Goal: Task Accomplishment & Management: Manage account settings

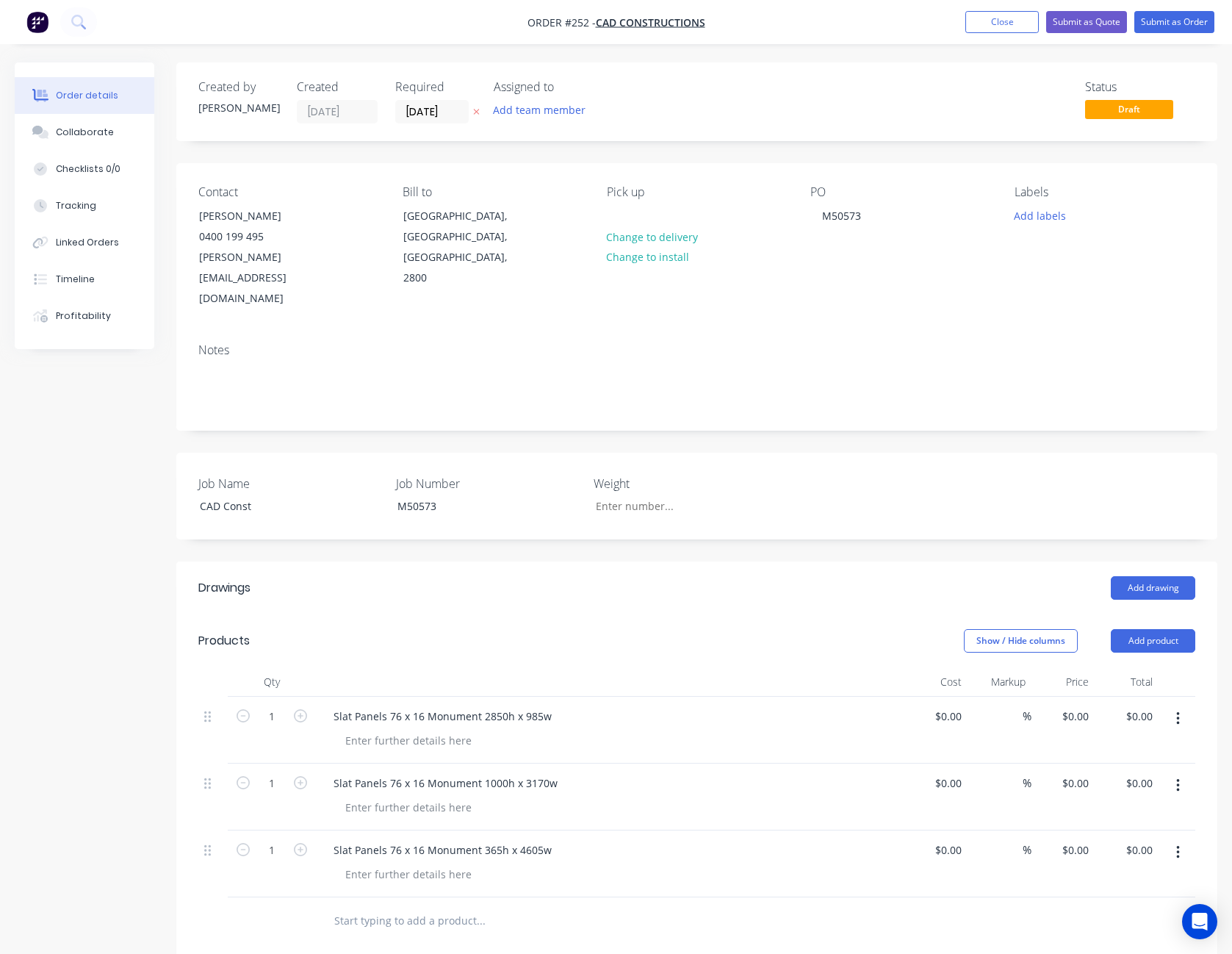
scroll to position [147, 0]
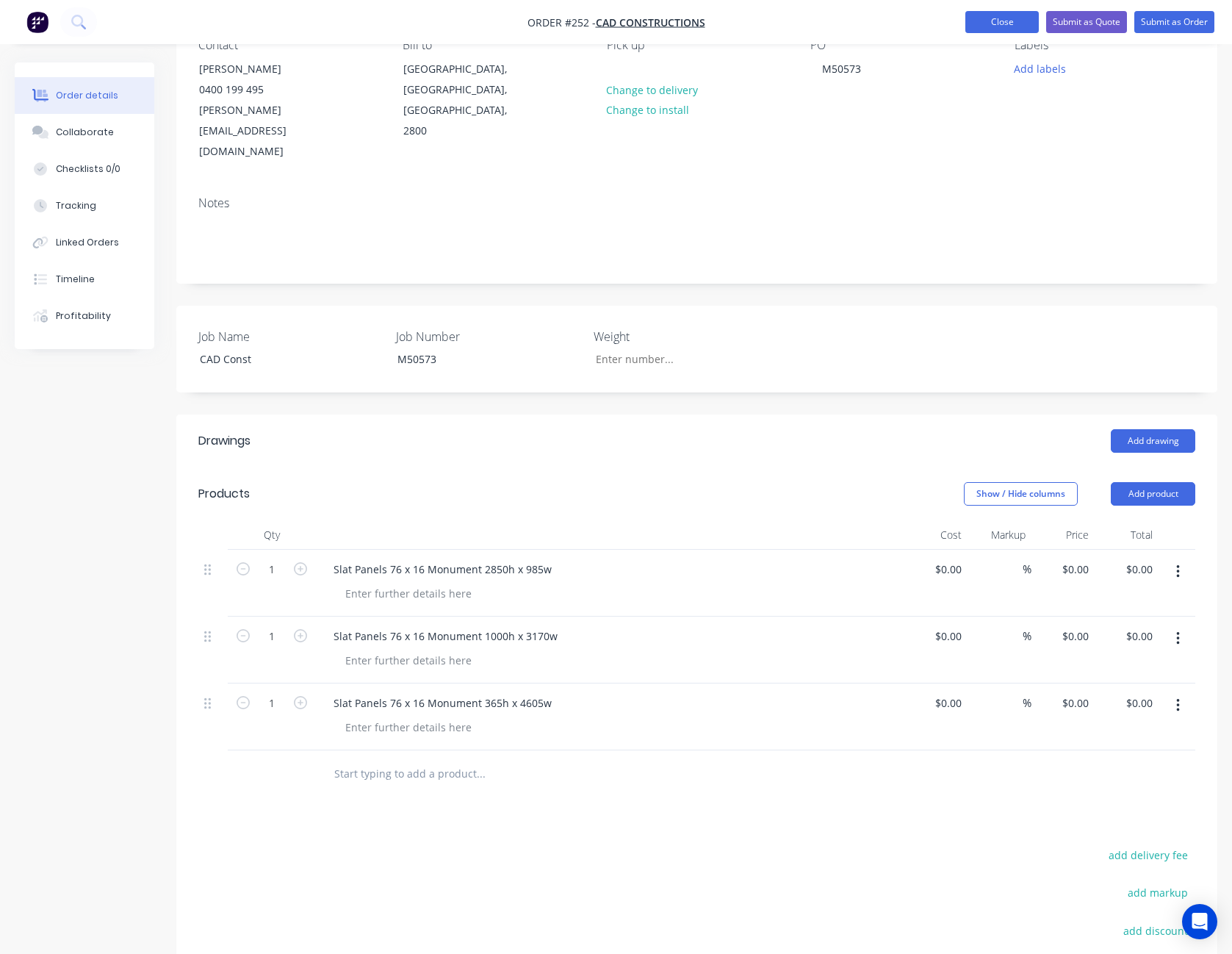
click at [1009, 15] on button "Close" at bounding box center [1002, 22] width 73 height 22
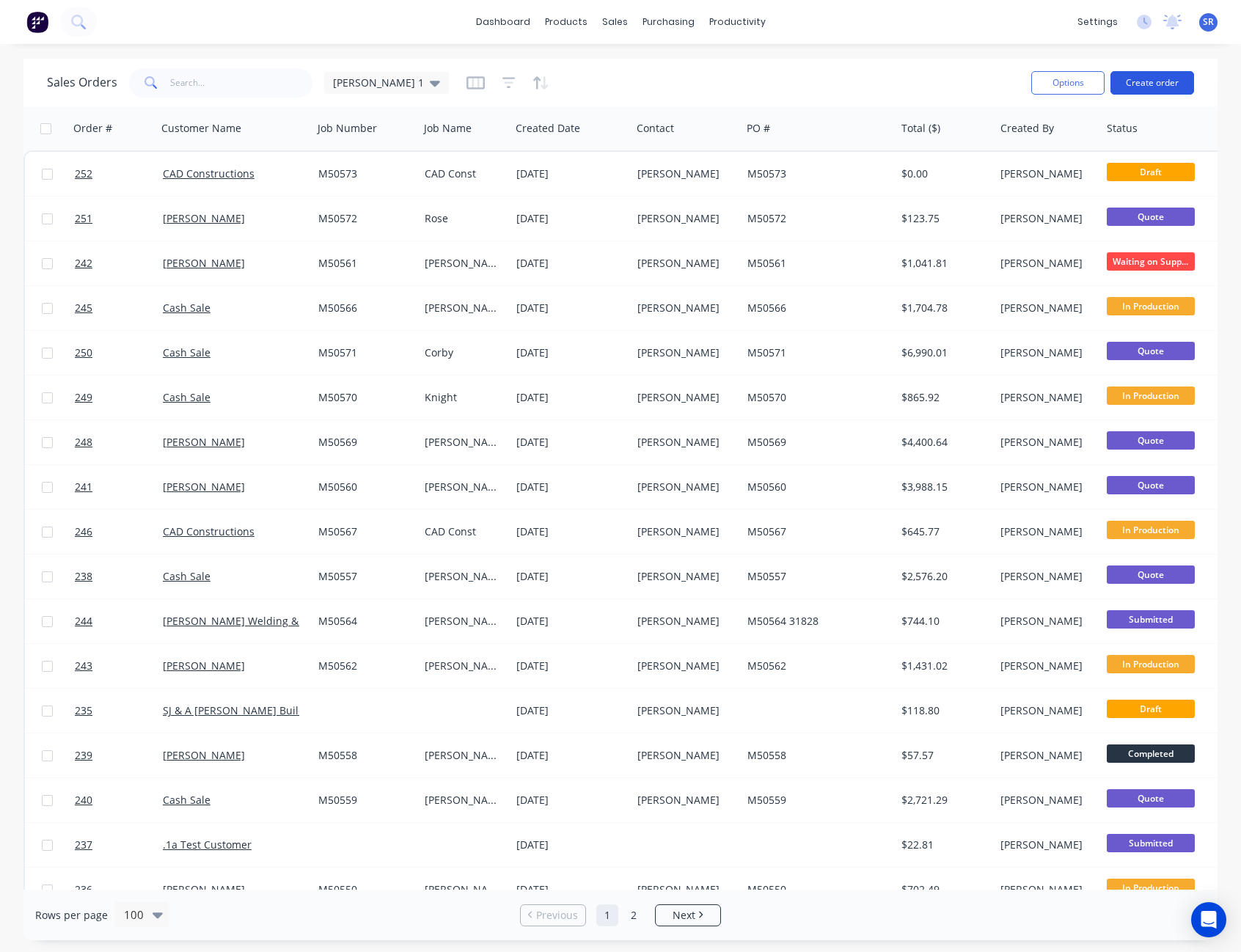
click at [1164, 83] on button "Create order" at bounding box center [1152, 83] width 84 height 24
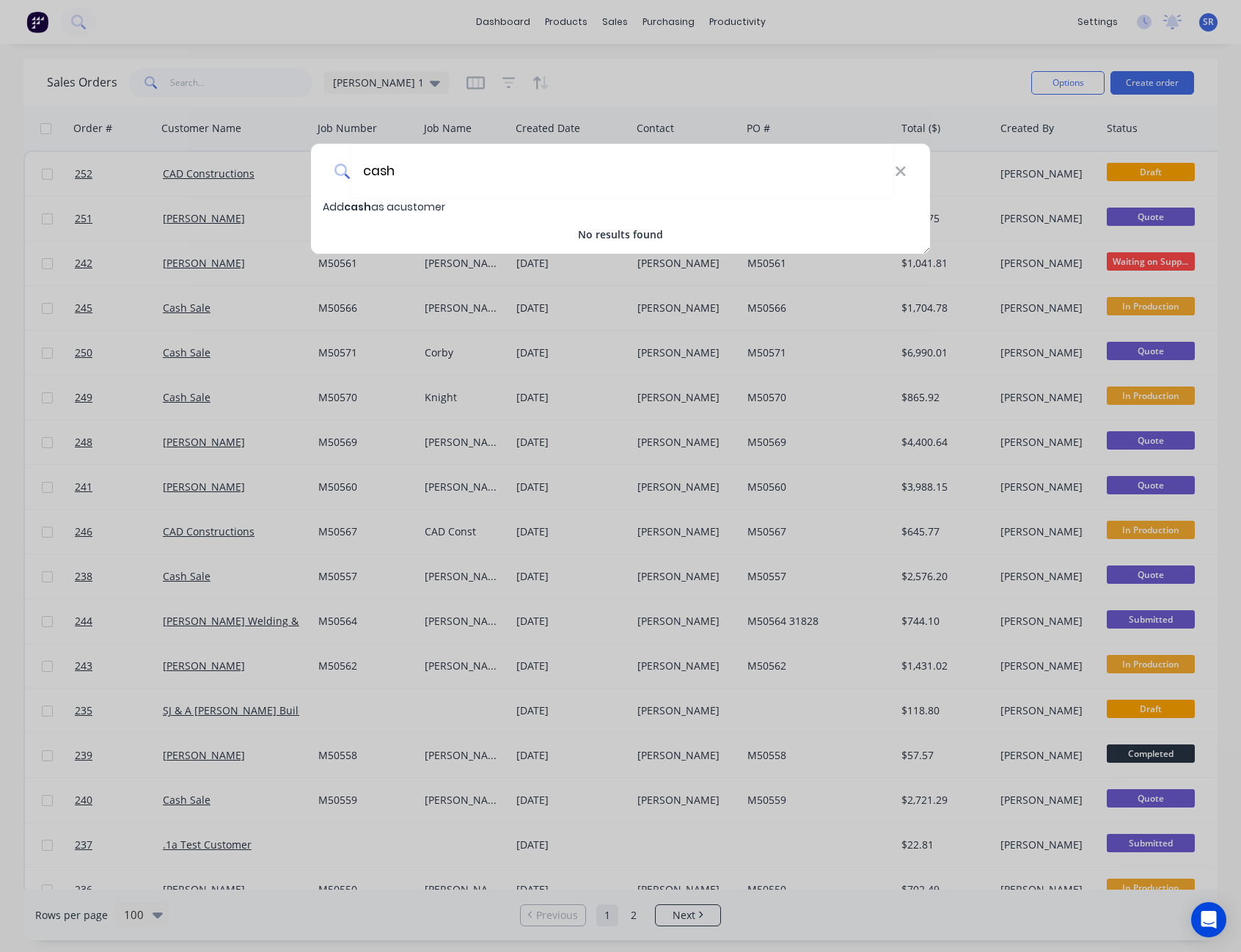
type input "cash"
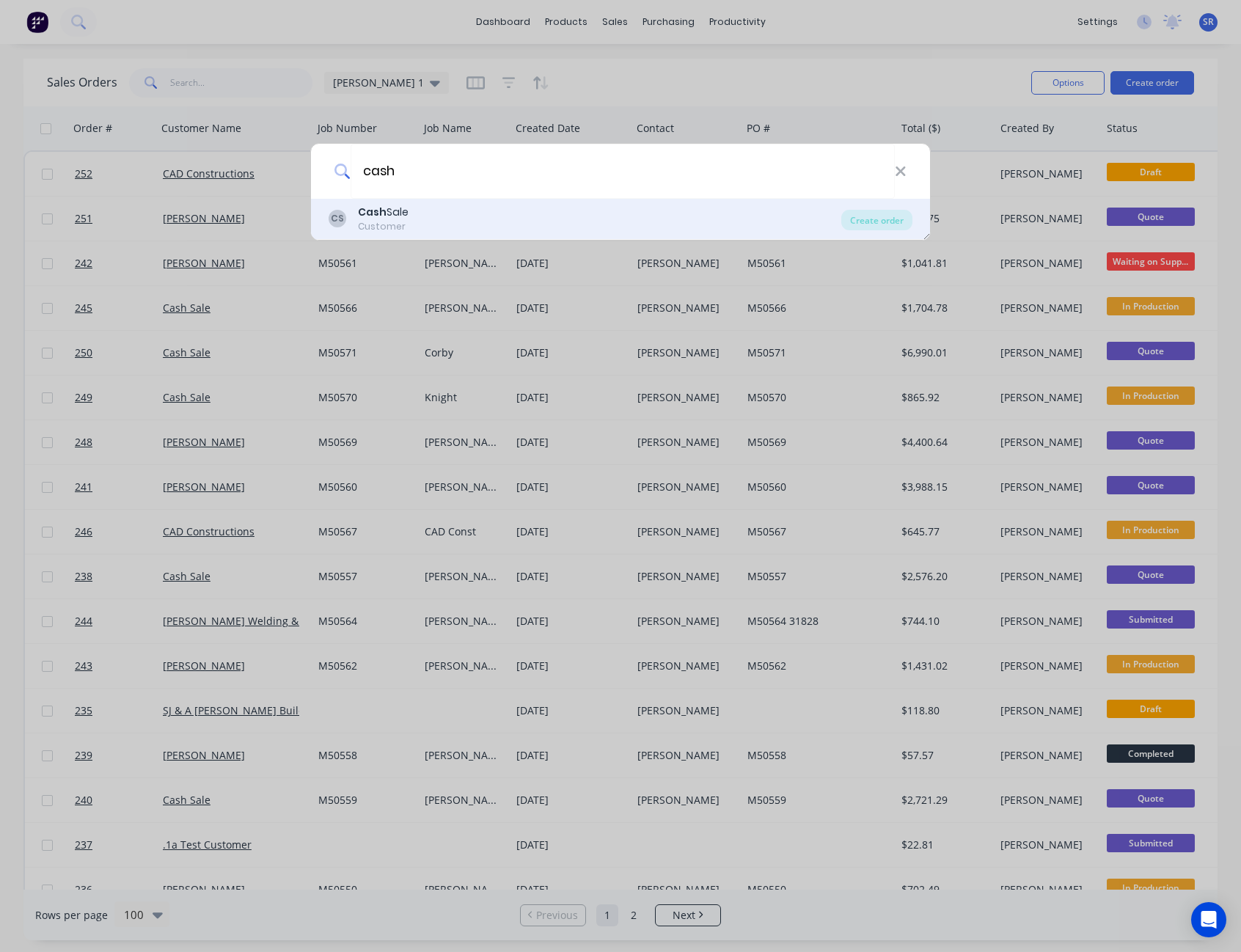
click at [451, 217] on div "CS Cash Sale Customer" at bounding box center [584, 218] width 513 height 28
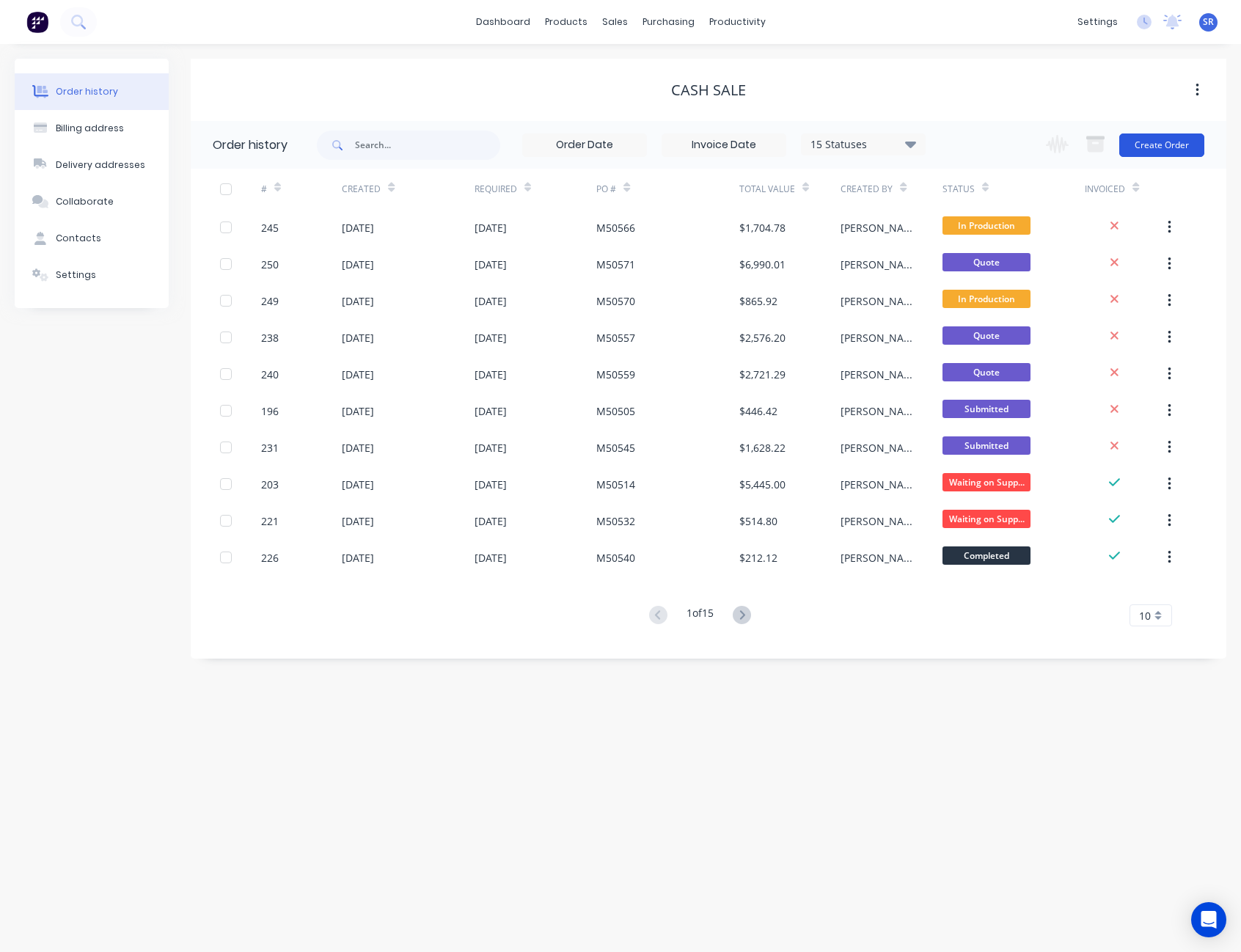
click at [1146, 150] on button "Create Order" at bounding box center [1161, 145] width 85 height 24
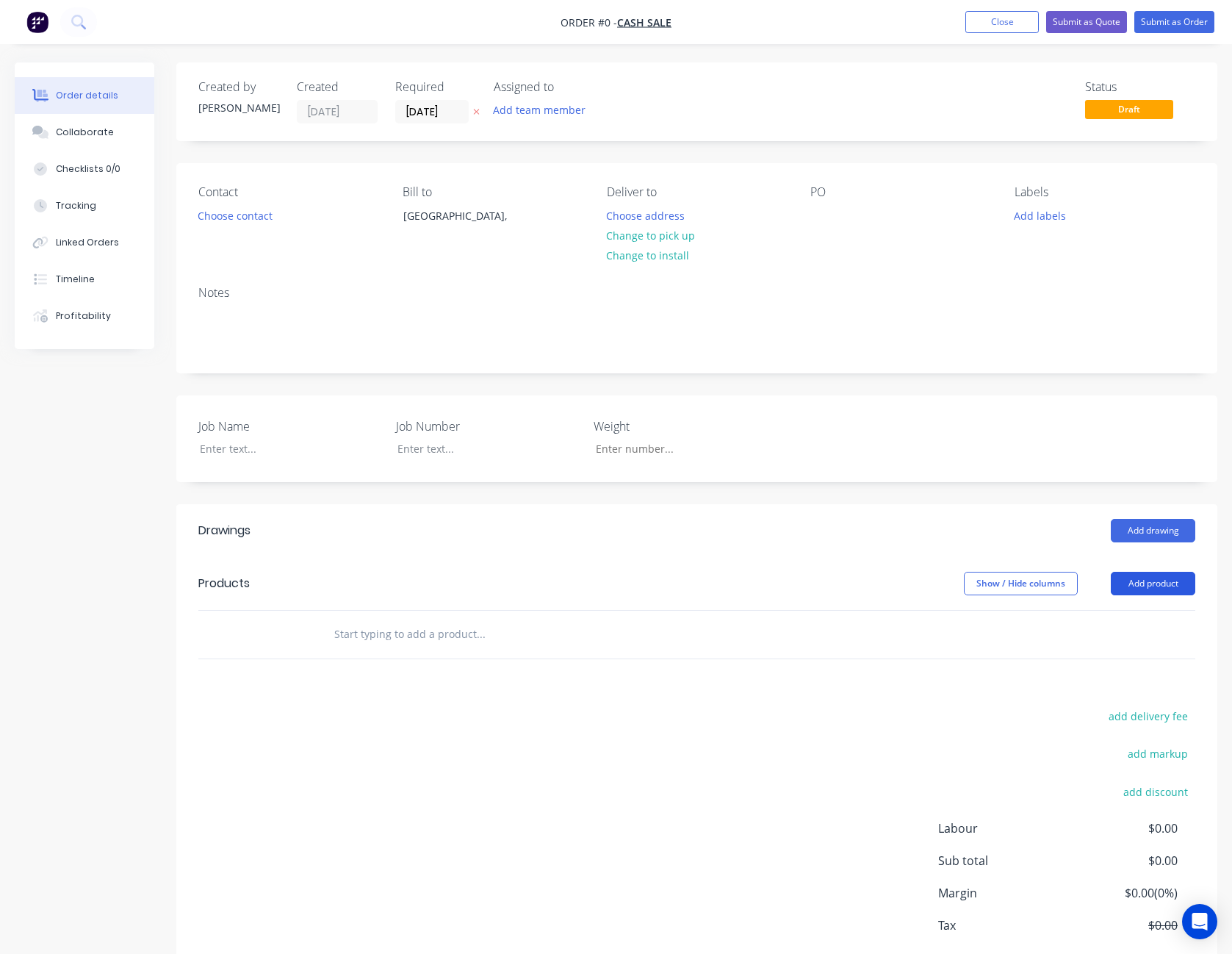
click at [1145, 586] on button "Add product" at bounding box center [1153, 583] width 85 height 24
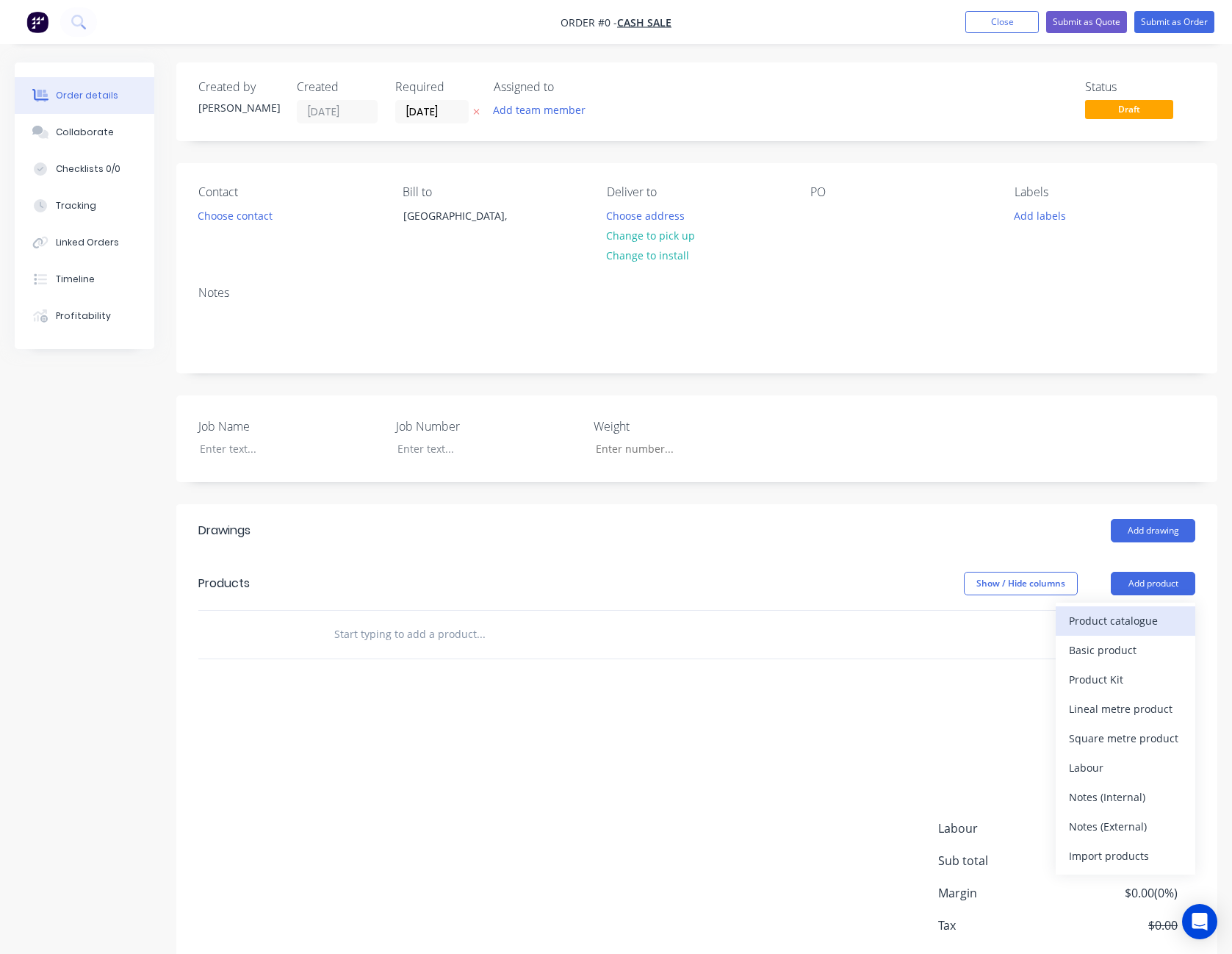
click at [1133, 613] on div "Product catalogue" at bounding box center [1126, 621] width 113 height 22
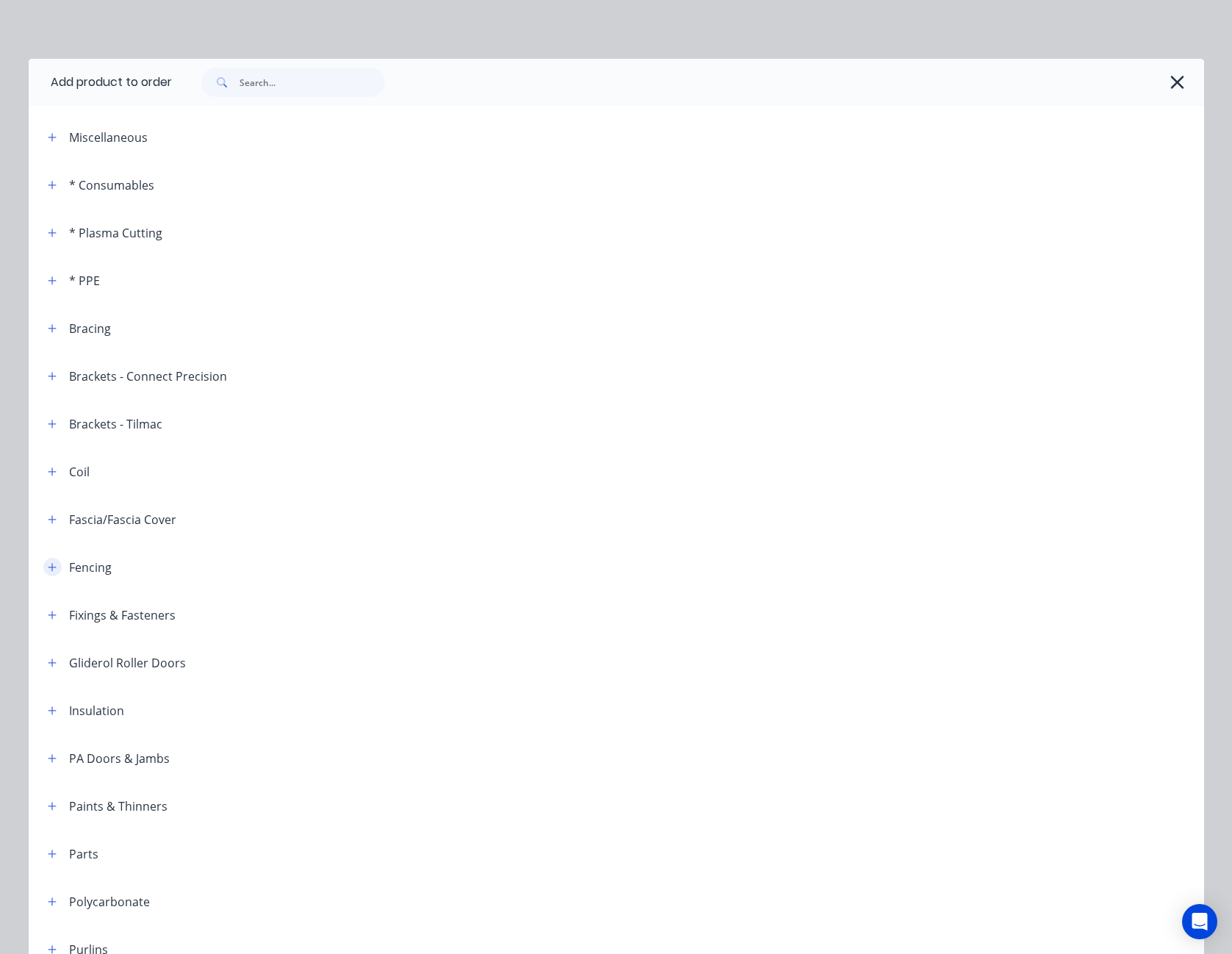
click at [48, 565] on icon "button" at bounding box center [52, 567] width 8 height 10
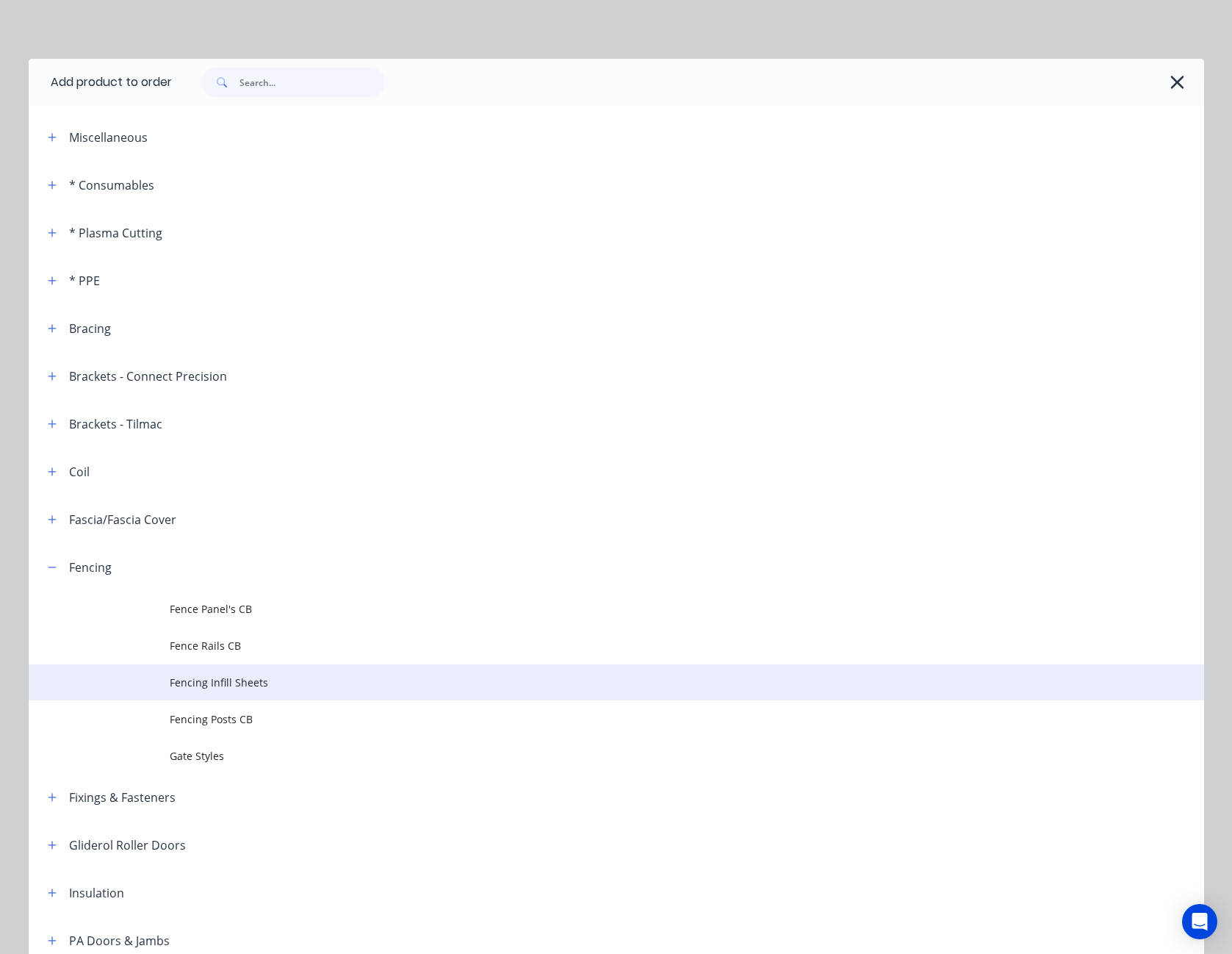
click at [222, 674] on td "Fencing Infill Sheets" at bounding box center [686, 683] width 1035 height 37
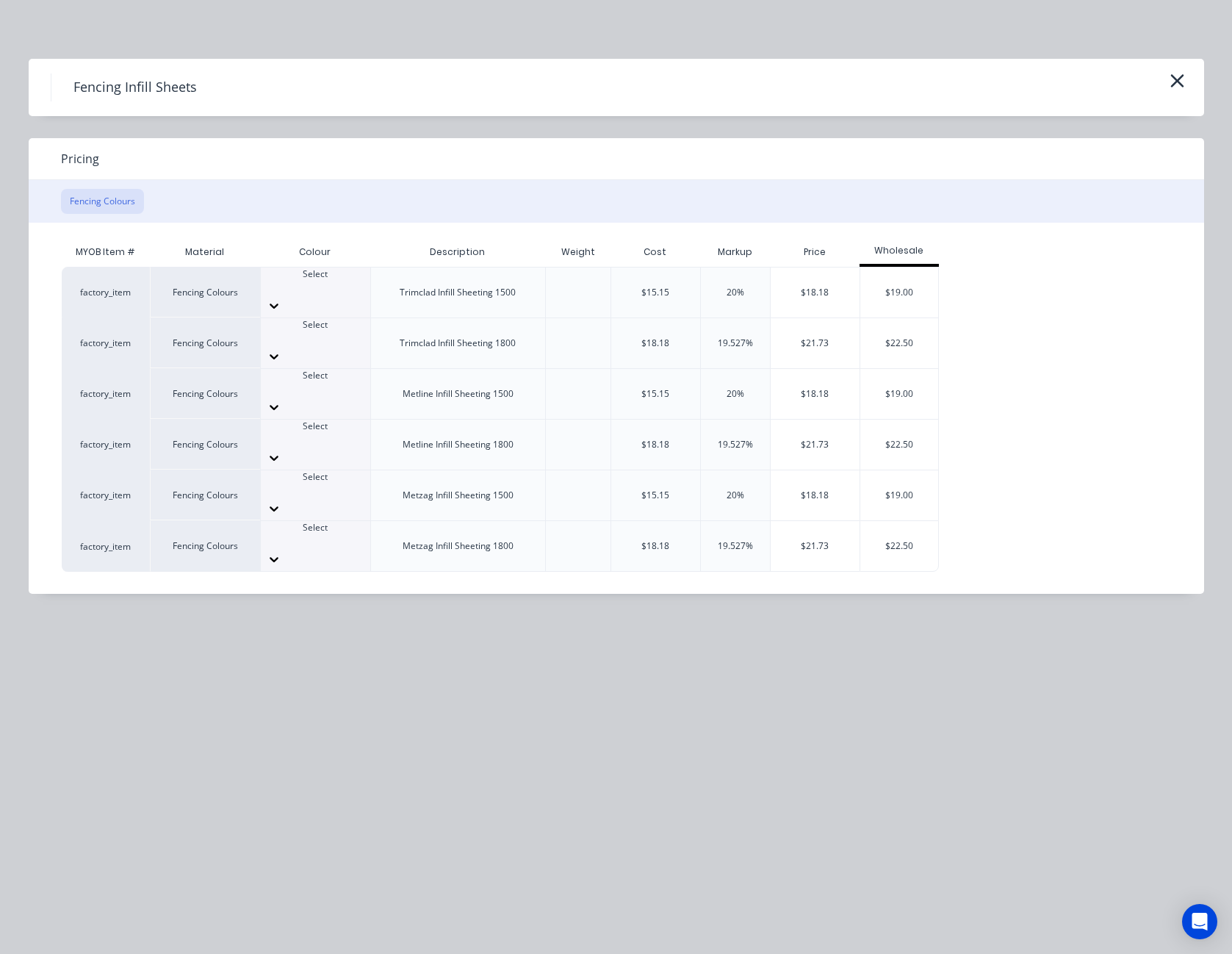
click at [281, 349] on icon at bounding box center [274, 356] width 15 height 15
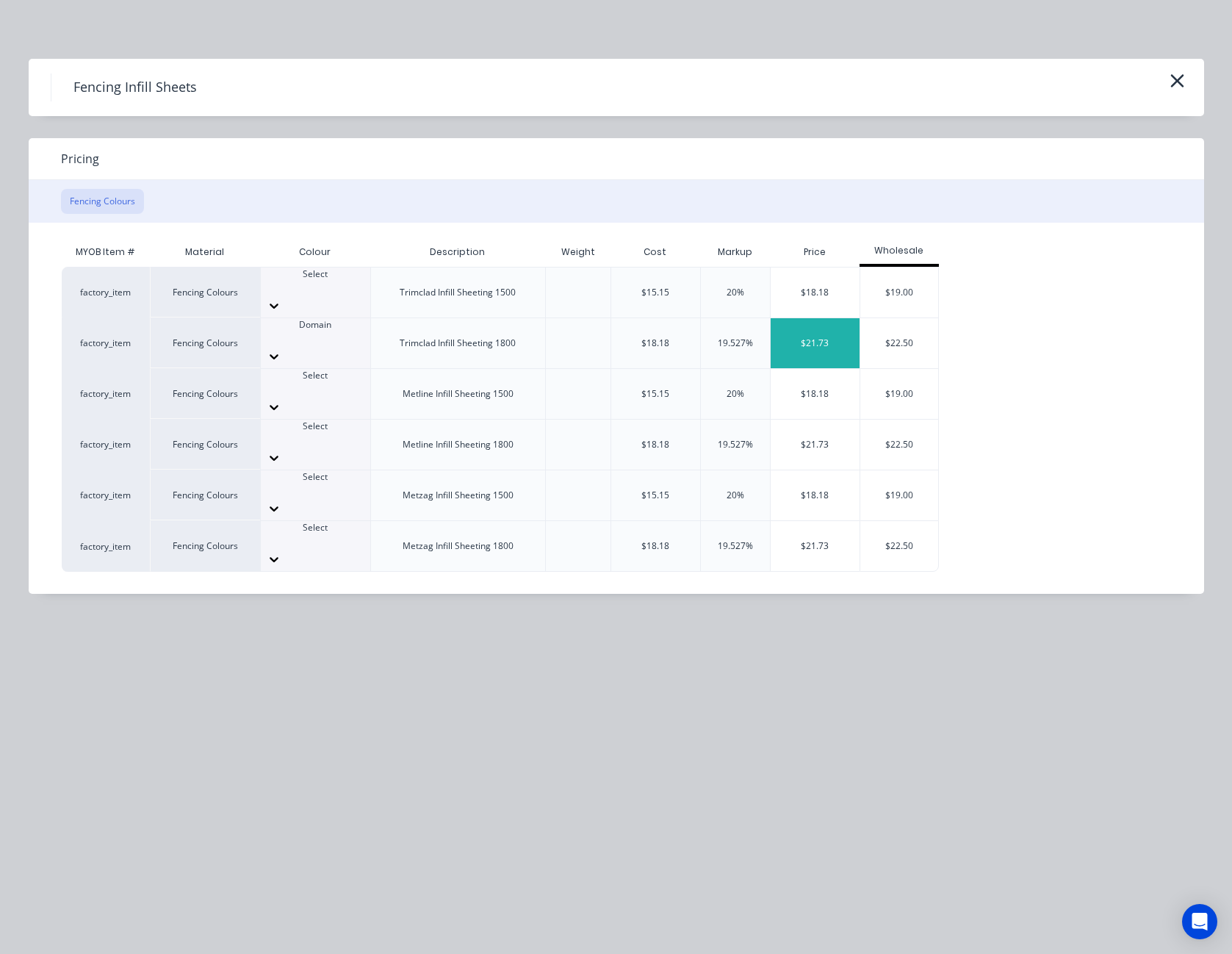
click at [820, 318] on div "$21.73" at bounding box center [814, 343] width 89 height 50
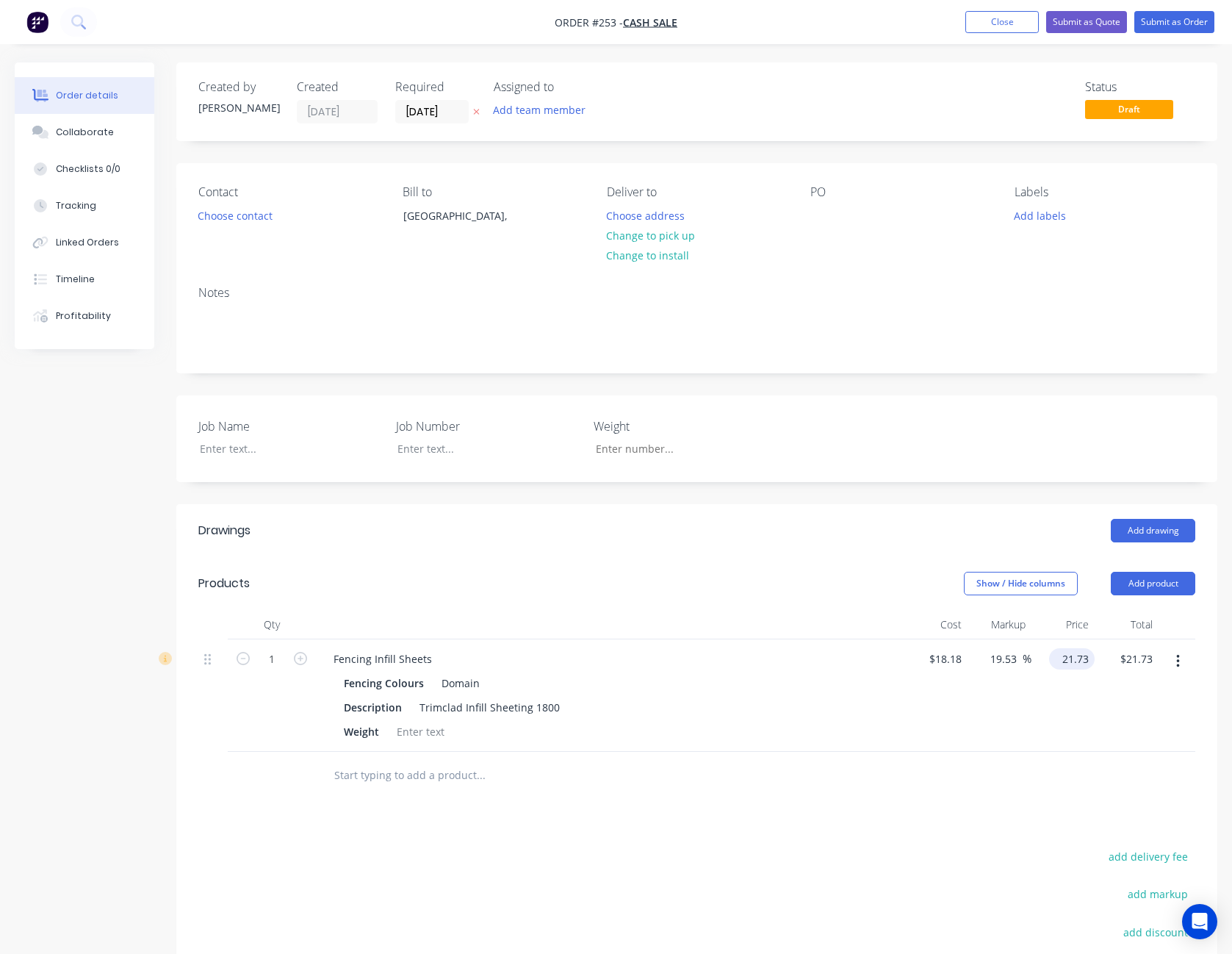
click at [1069, 659] on input "21.73" at bounding box center [1076, 659] width 40 height 22
type input "24"
type input "32.01"
type input "$24.00"
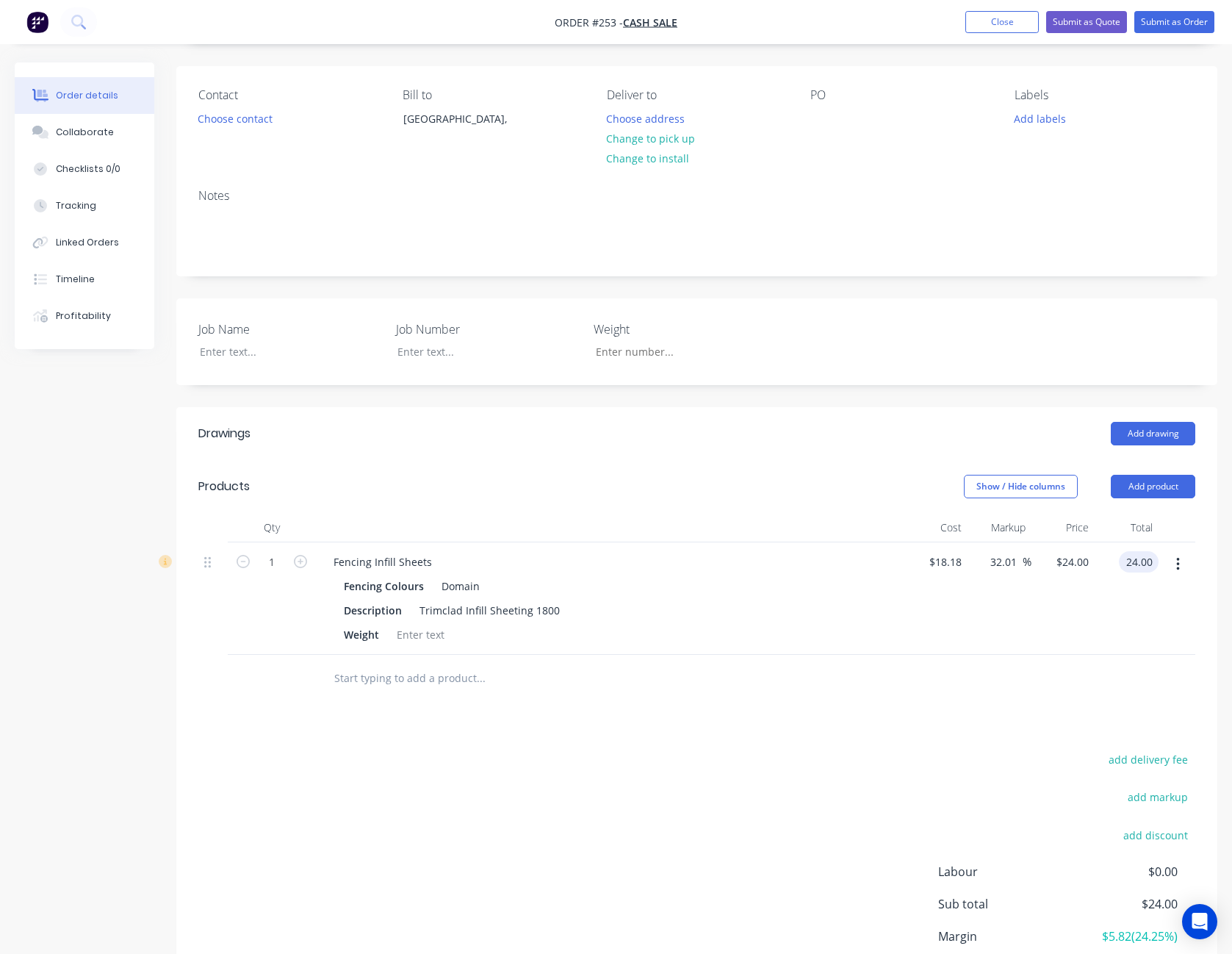
scroll to position [220, 0]
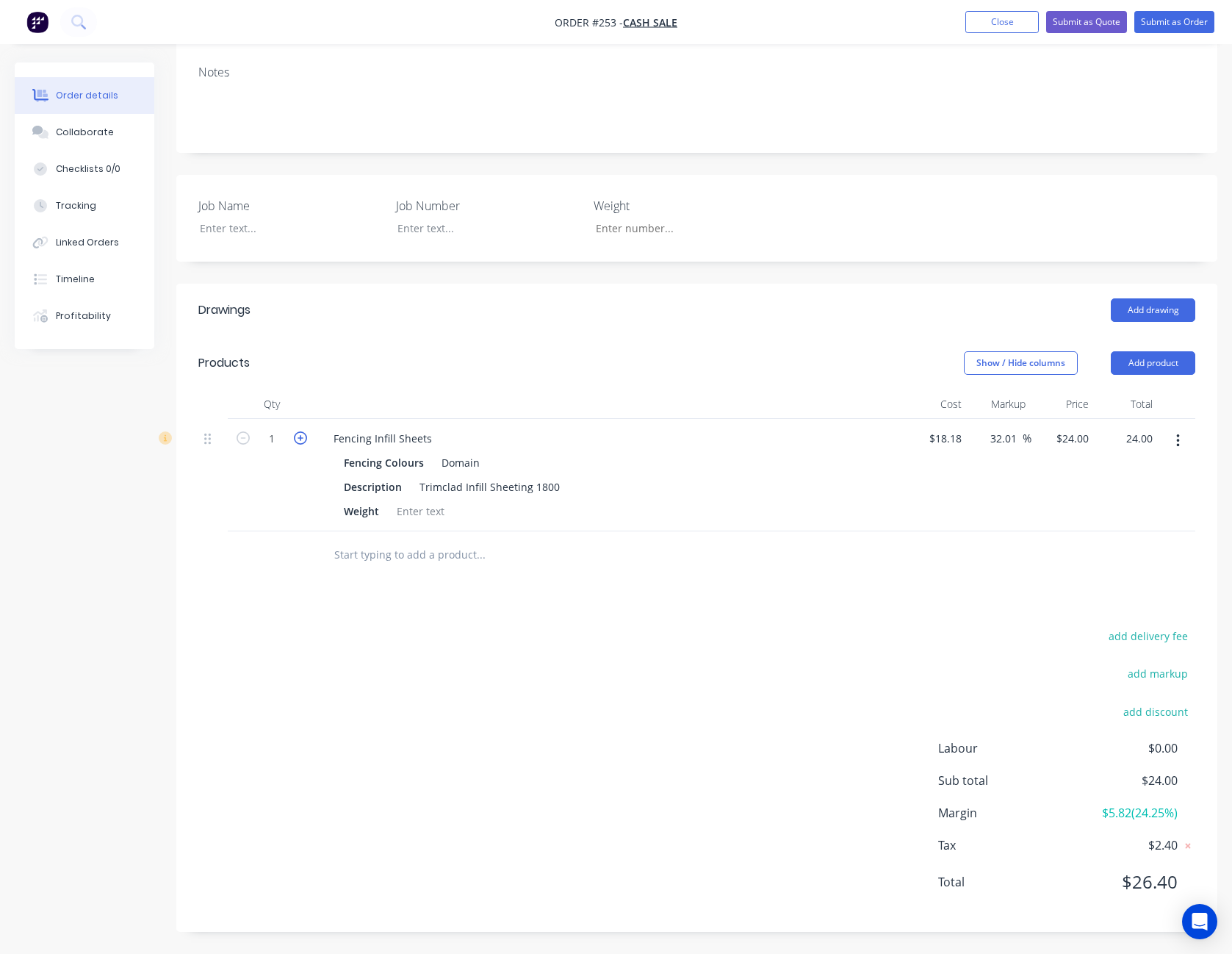
type input "$24.00"
click at [303, 437] on icon "button" at bounding box center [300, 438] width 13 height 13
type input "2"
type input "$48.00"
click at [303, 437] on icon "button" at bounding box center [300, 438] width 13 height 13
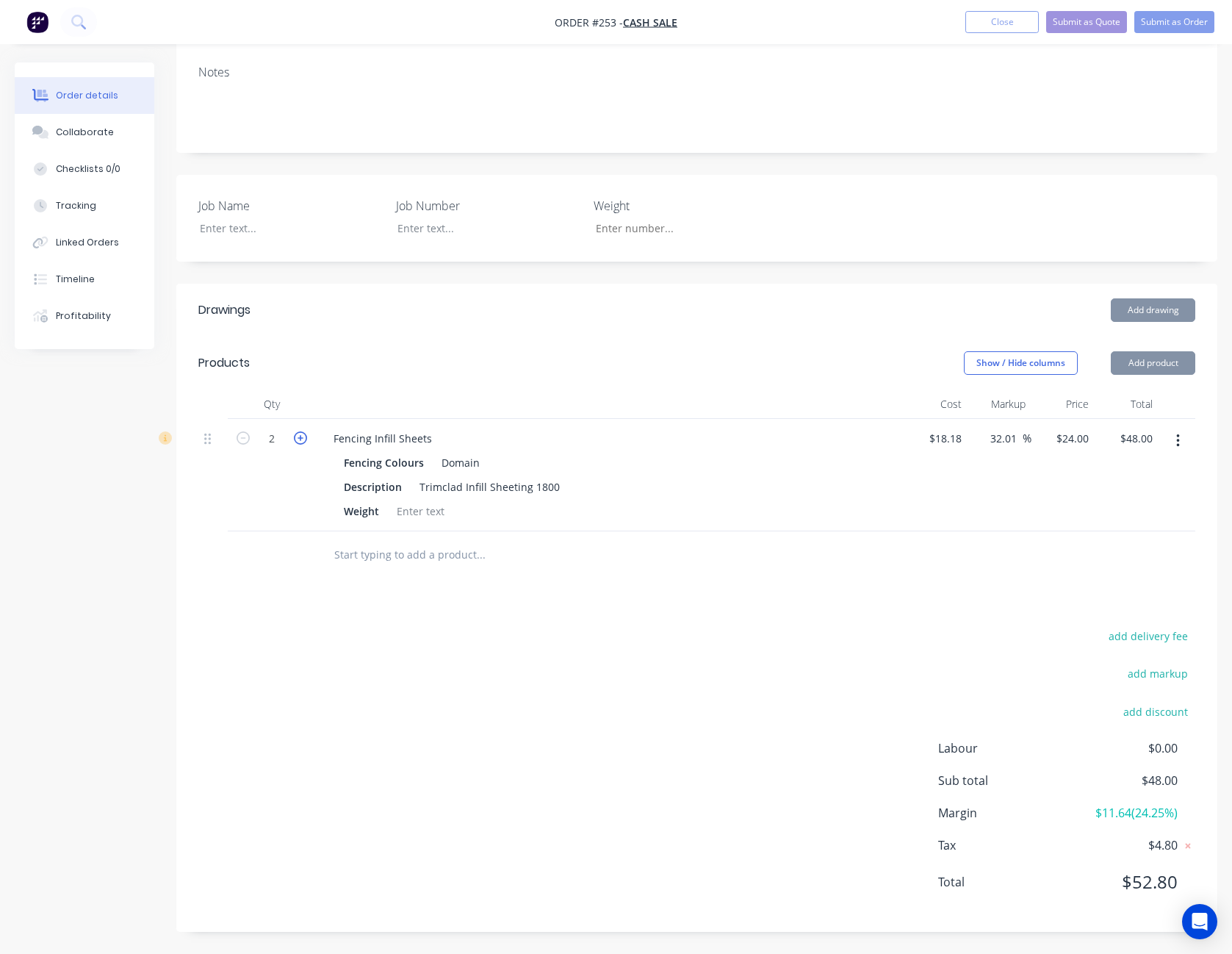
type input "3"
type input "$72.00"
click at [303, 437] on icon "button" at bounding box center [300, 438] width 13 height 13
type input "4"
type input "$96.00"
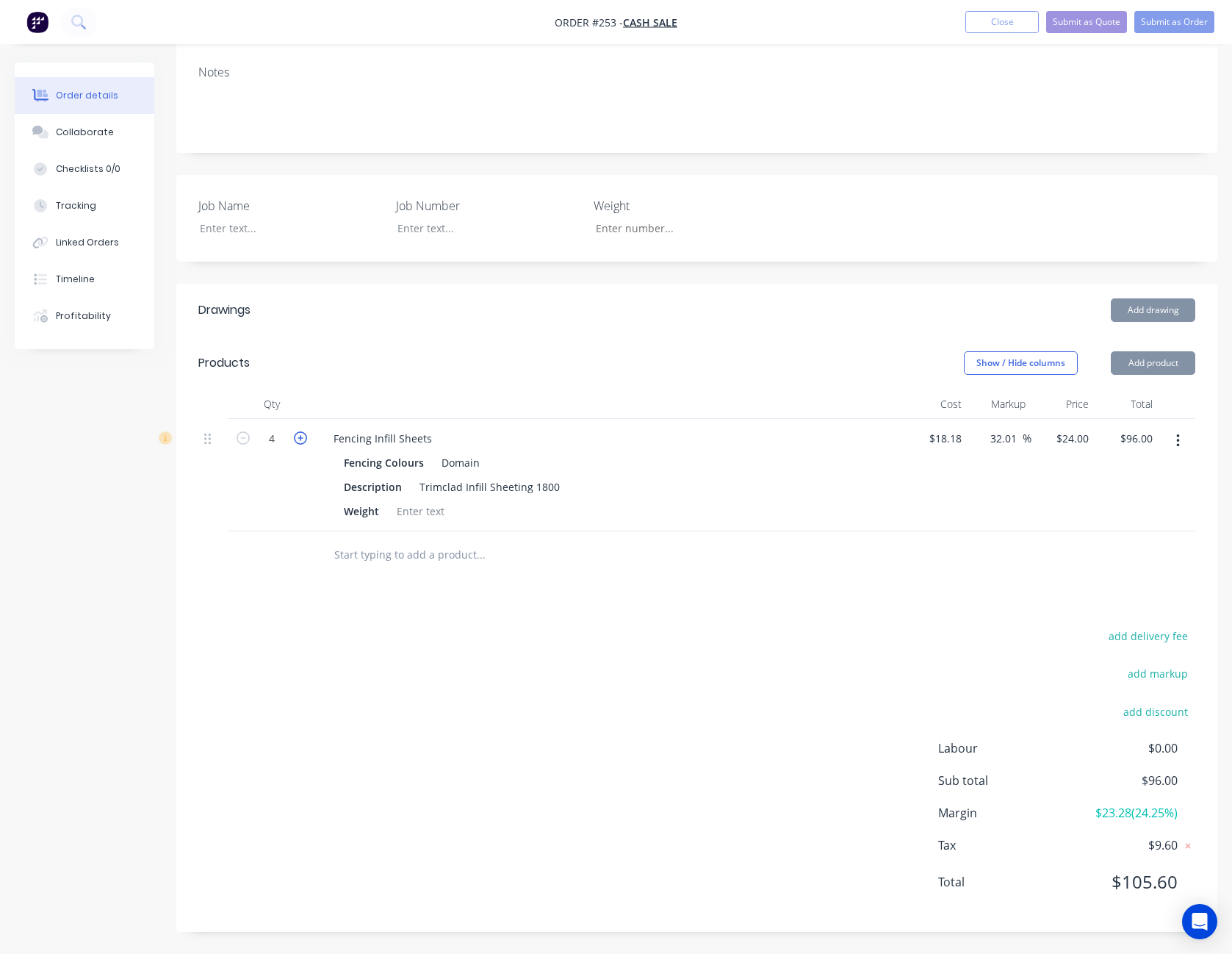
click at [303, 437] on icon "button" at bounding box center [300, 438] width 13 height 13
type input "5"
type input "$120.00"
click at [303, 437] on icon "button" at bounding box center [300, 438] width 13 height 13
type input "6"
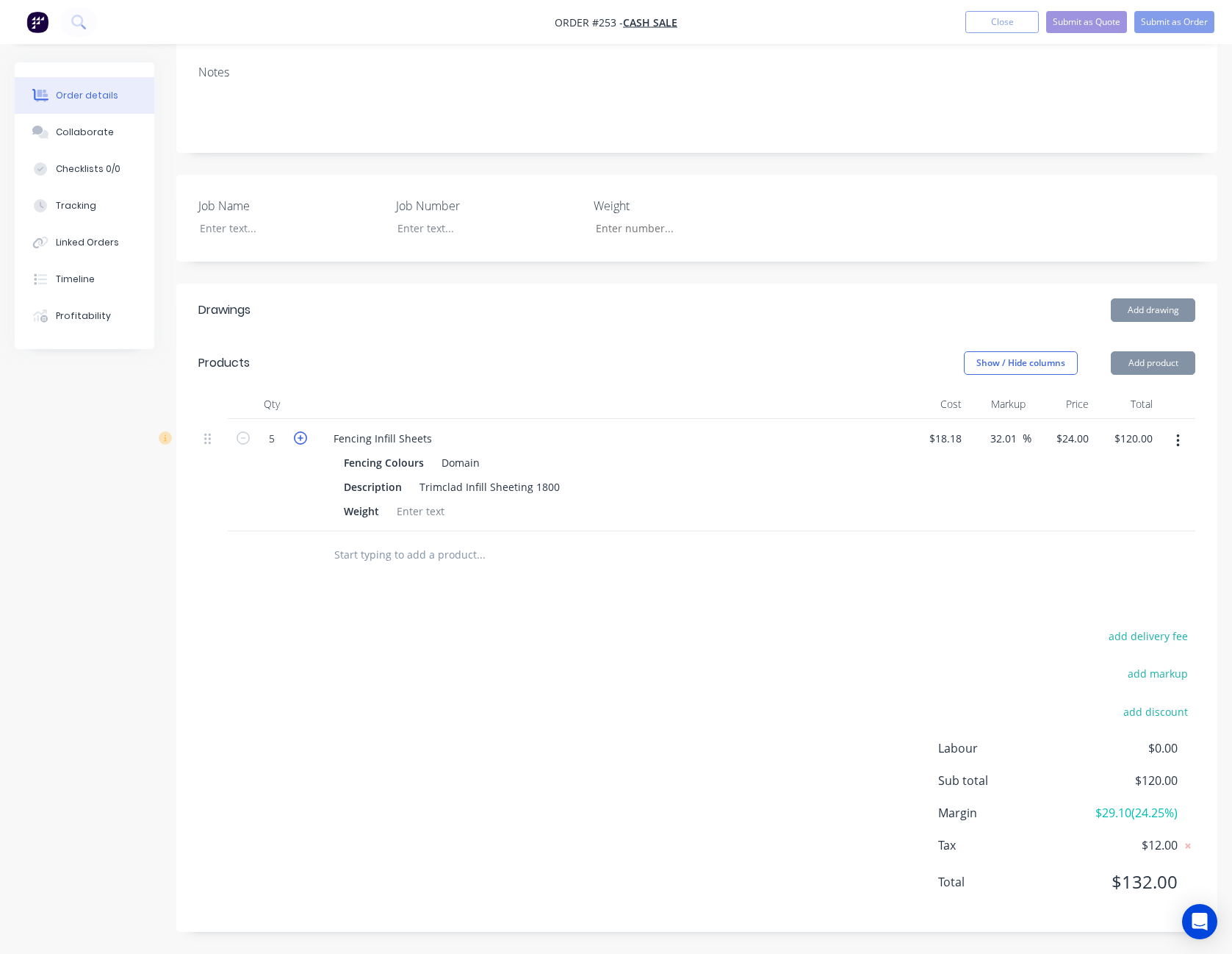
type input "$144.00"
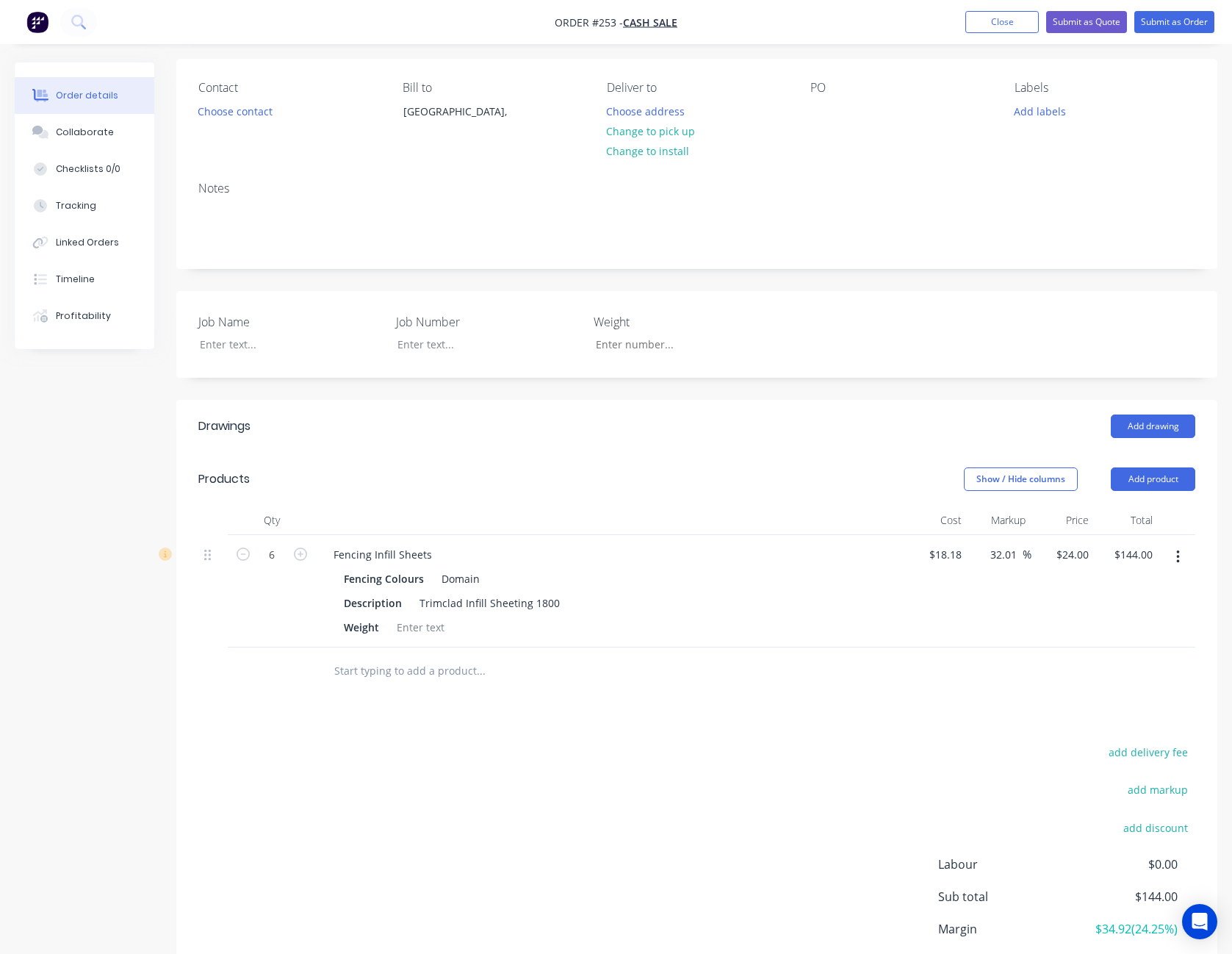
scroll to position [0, 0]
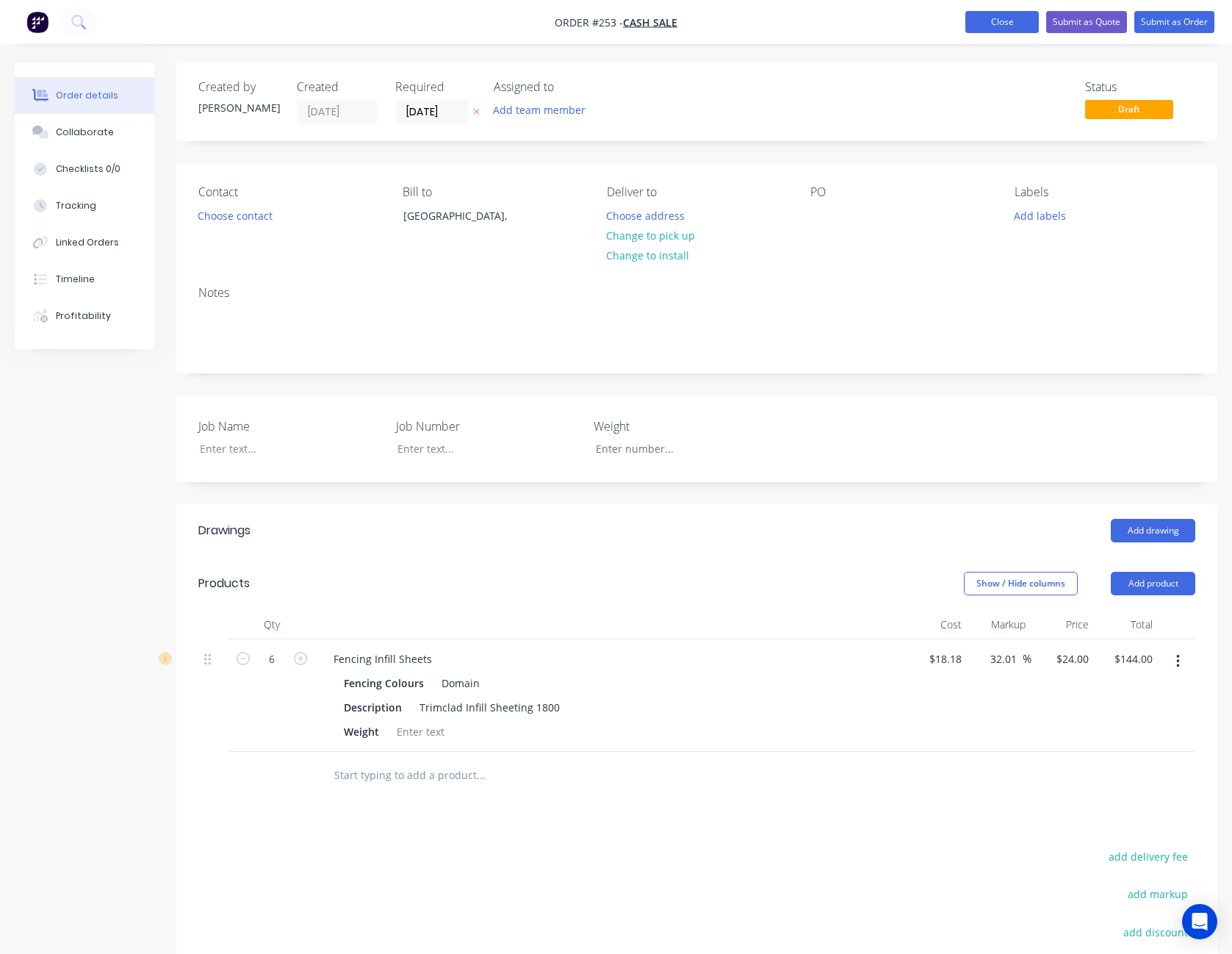
click at [1007, 22] on button "Close" at bounding box center [1002, 22] width 73 height 22
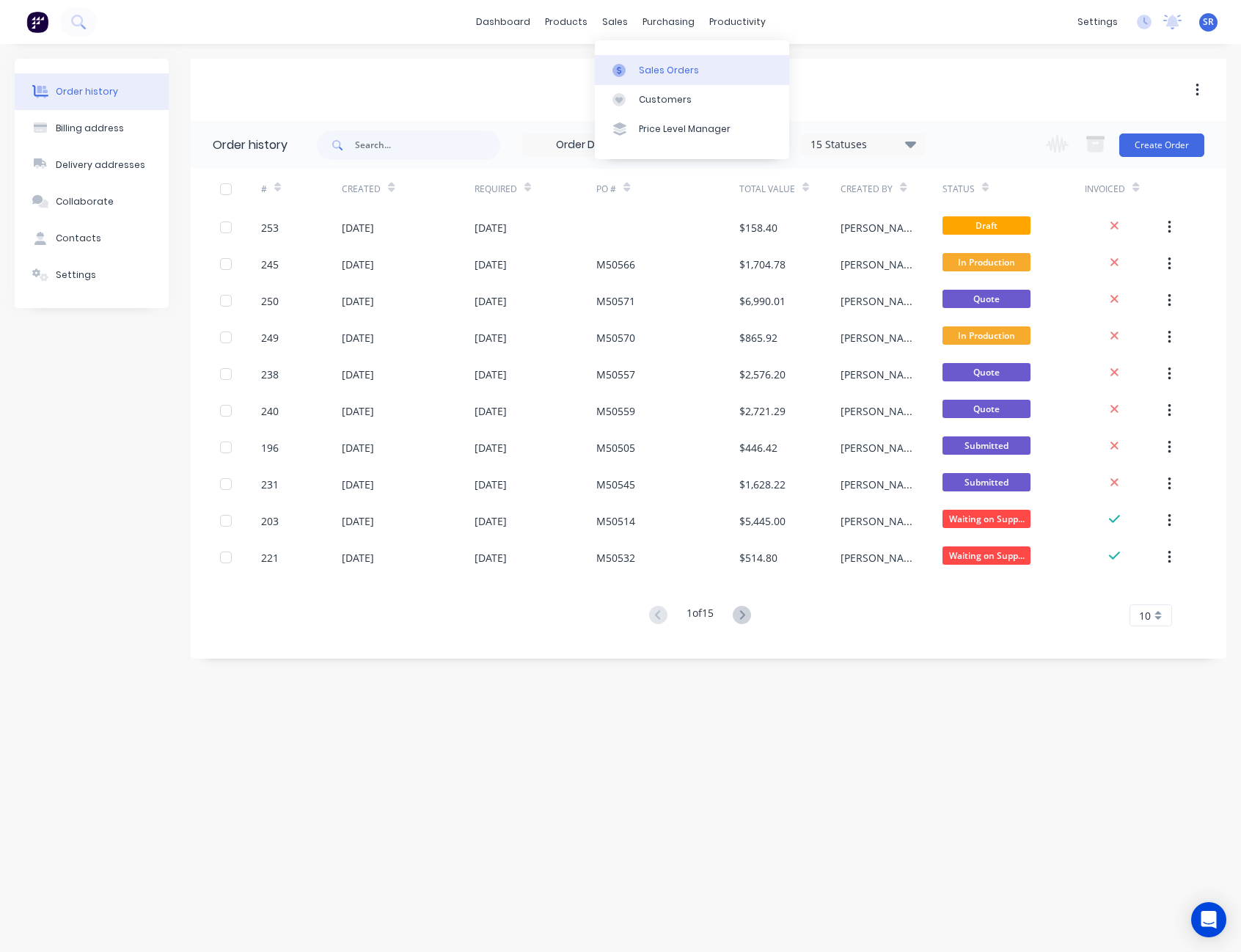
click at [642, 65] on div "Sales Orders" at bounding box center [669, 70] width 60 height 13
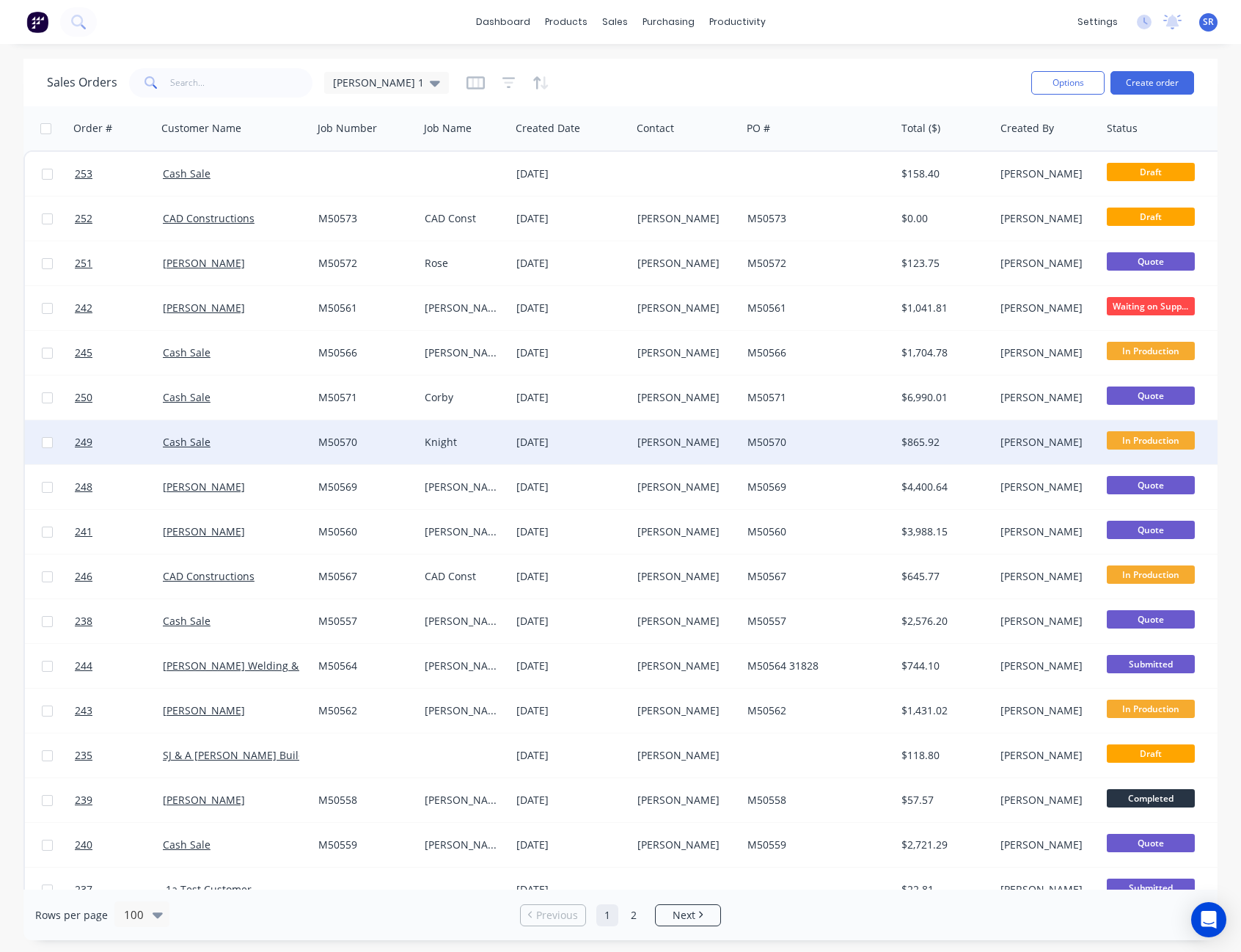
click at [1122, 437] on span "In Production" at bounding box center [1150, 441] width 88 height 18
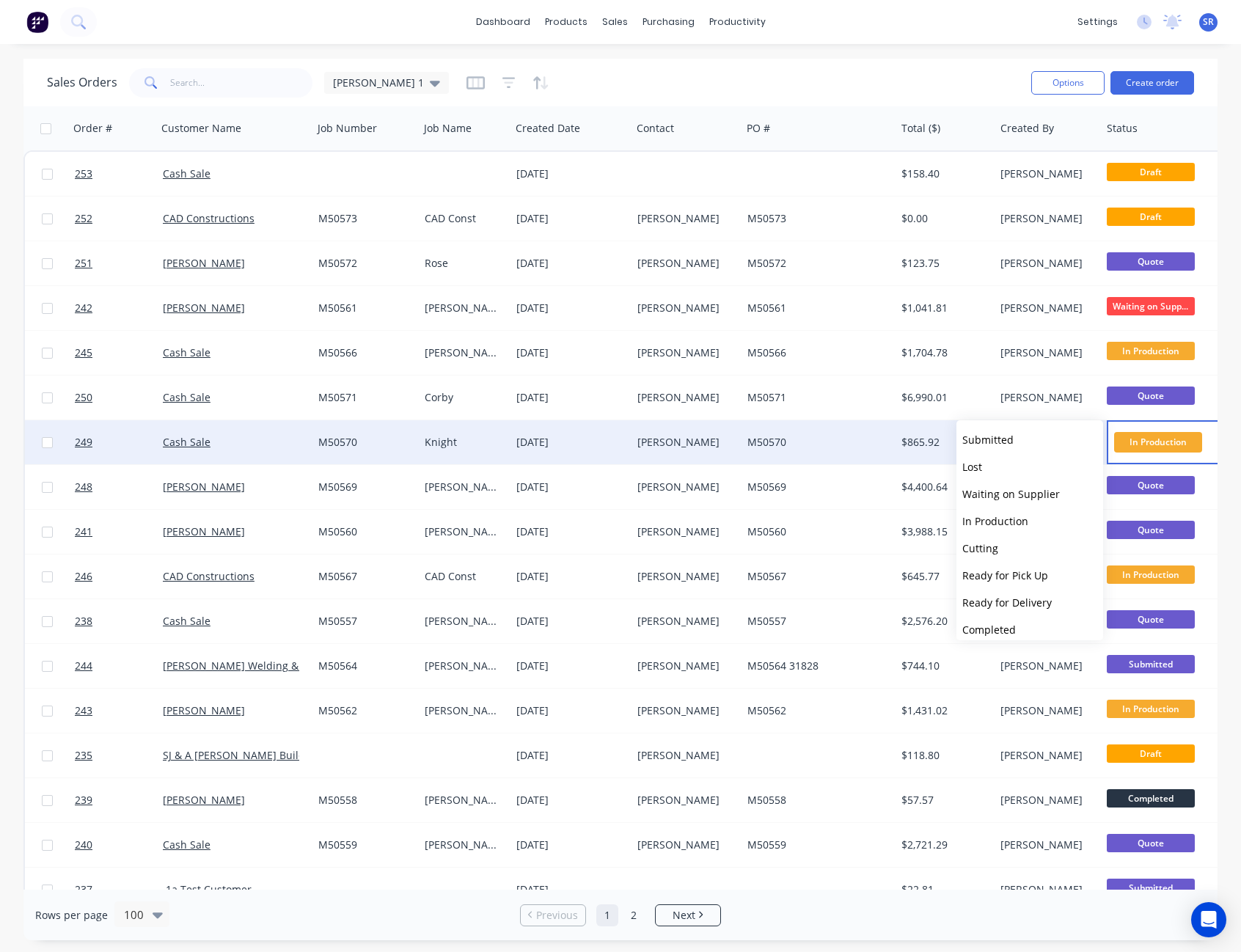
click at [1122, 437] on span "In Production" at bounding box center [1158, 442] width 88 height 20
click at [817, 434] on div "M50570" at bounding box center [818, 441] width 154 height 44
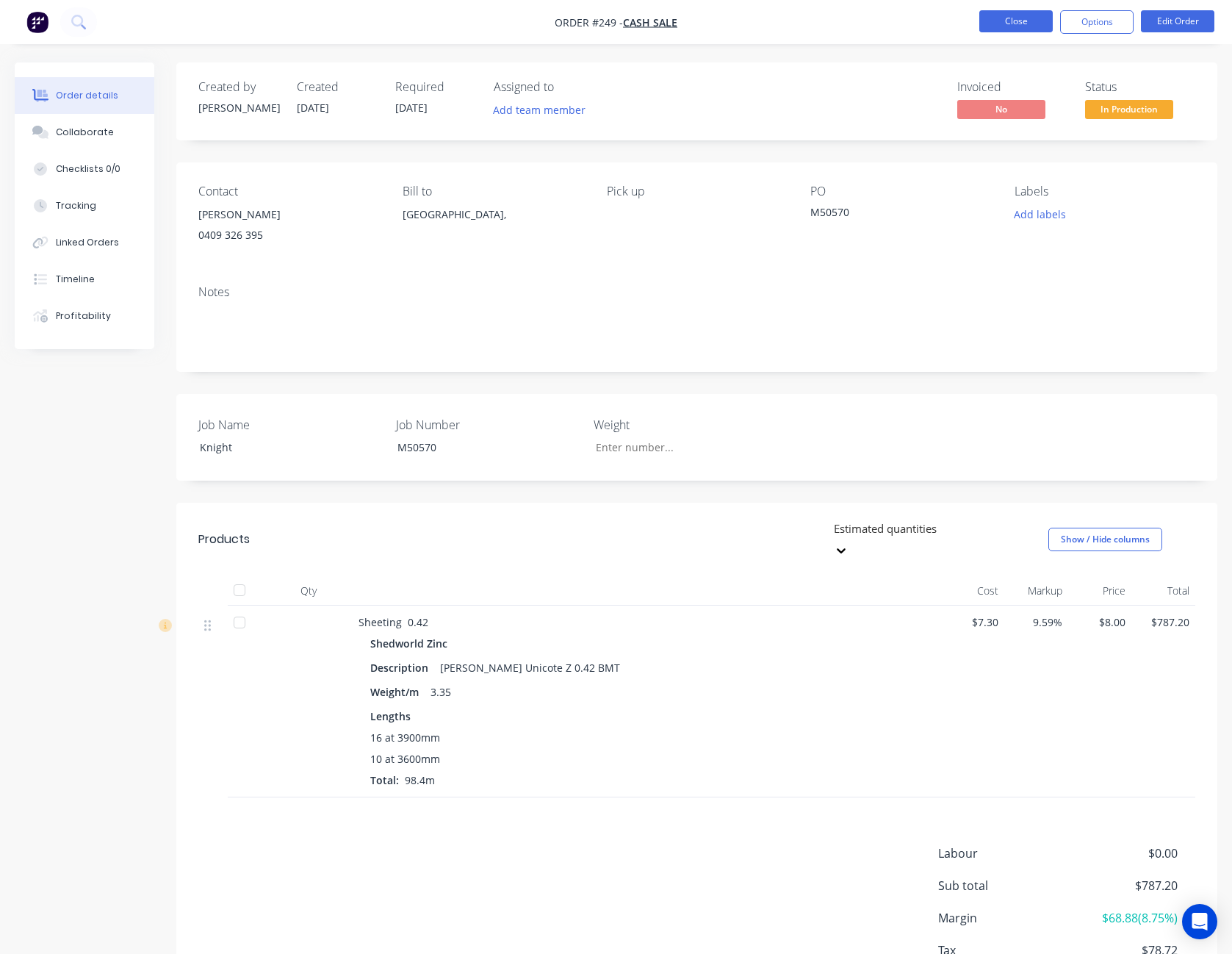
click at [1023, 17] on button "Close" at bounding box center [1015, 21] width 73 height 22
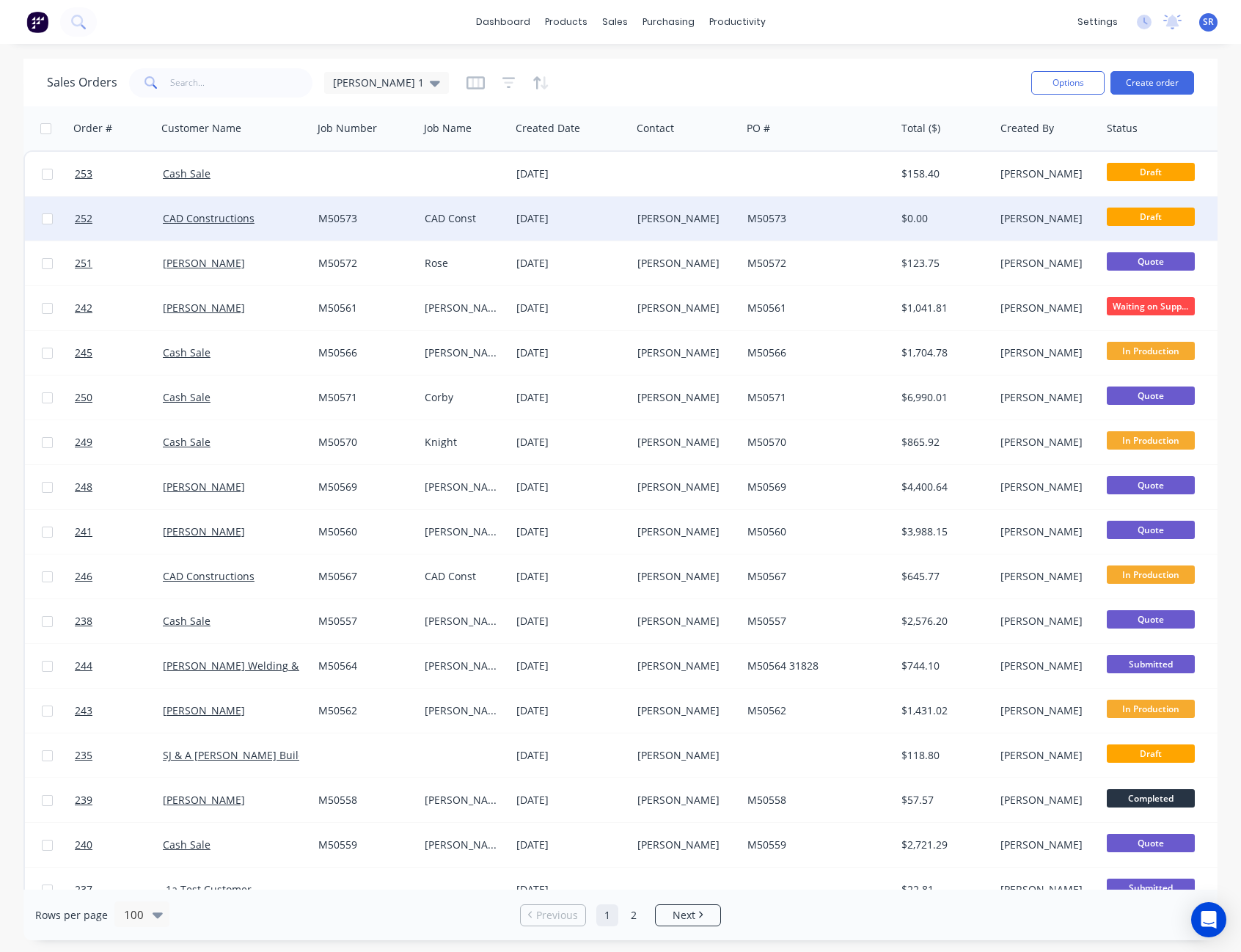
click at [693, 214] on div "[PERSON_NAME]" at bounding box center [684, 218] width 93 height 15
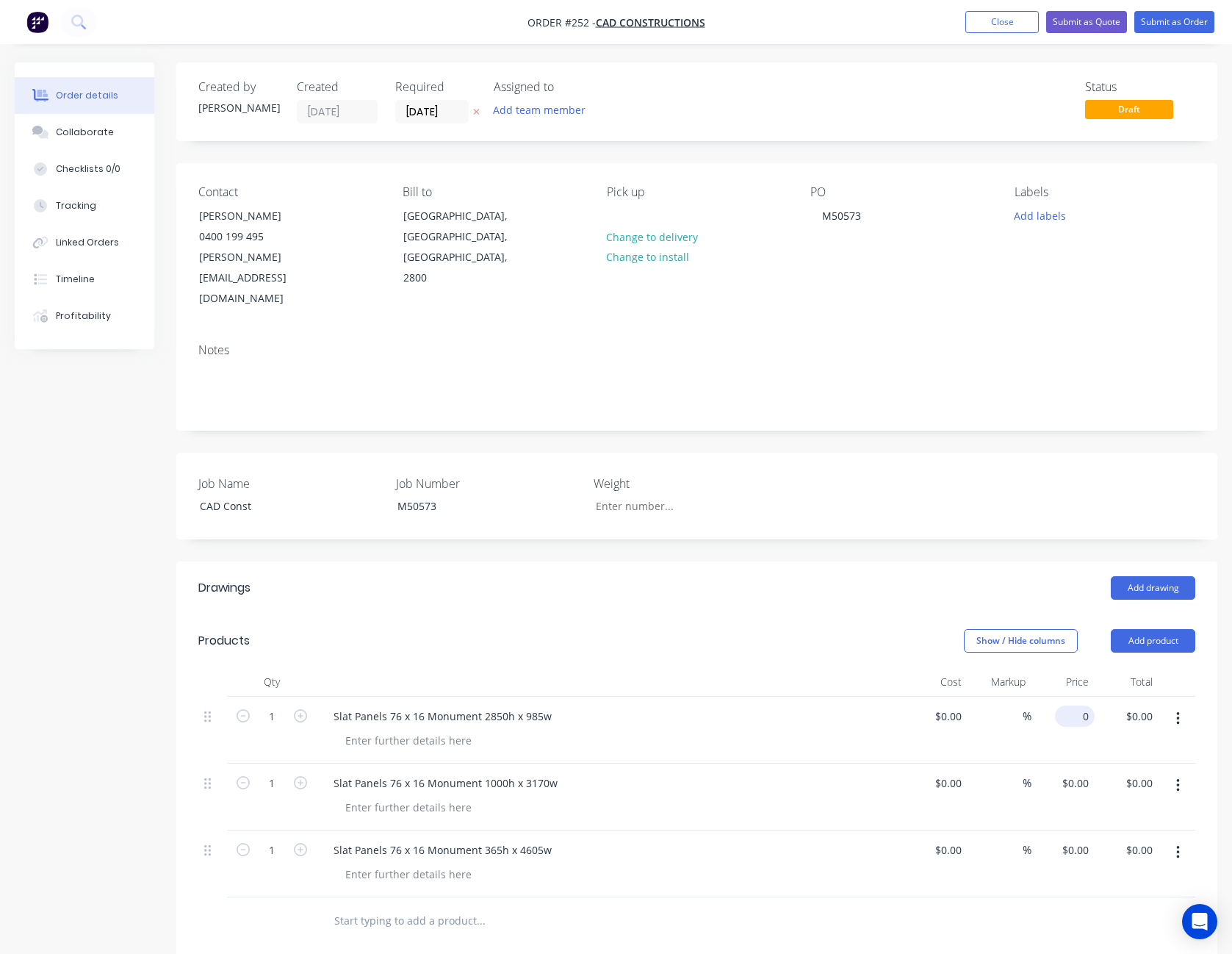
click at [1081, 706] on input "0" at bounding box center [1078, 717] width 34 height 22
click at [1075, 706] on div "0 $0.00" at bounding box center [1076, 717] width 40 height 22
type input "$325.00"
click at [1078, 772] on div "0 $0.00" at bounding box center [1078, 783] width 34 height 22
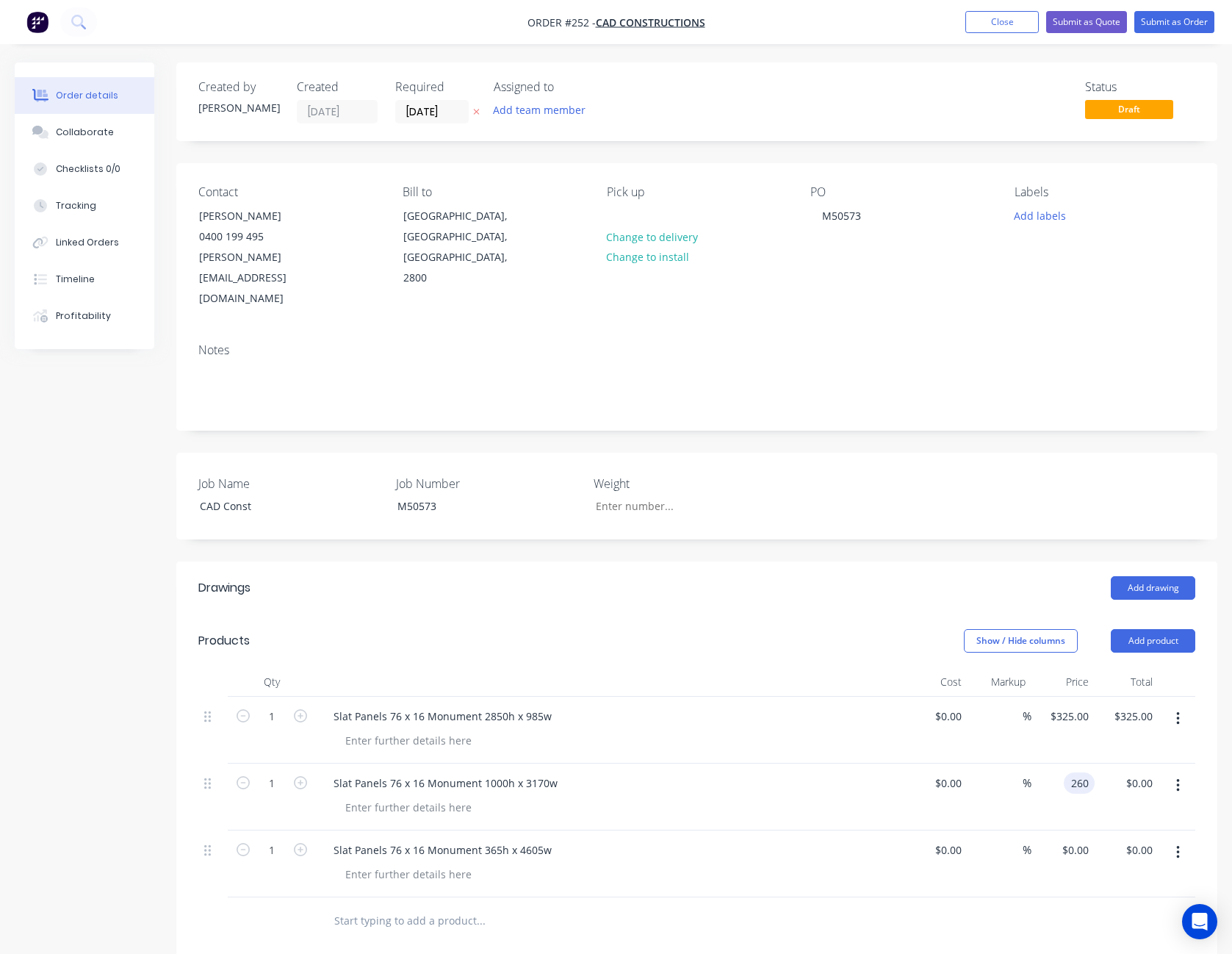
type input "$260.00"
click at [1074, 839] on div "0 $0.00" at bounding box center [1076, 850] width 40 height 22
type input "$410.00"
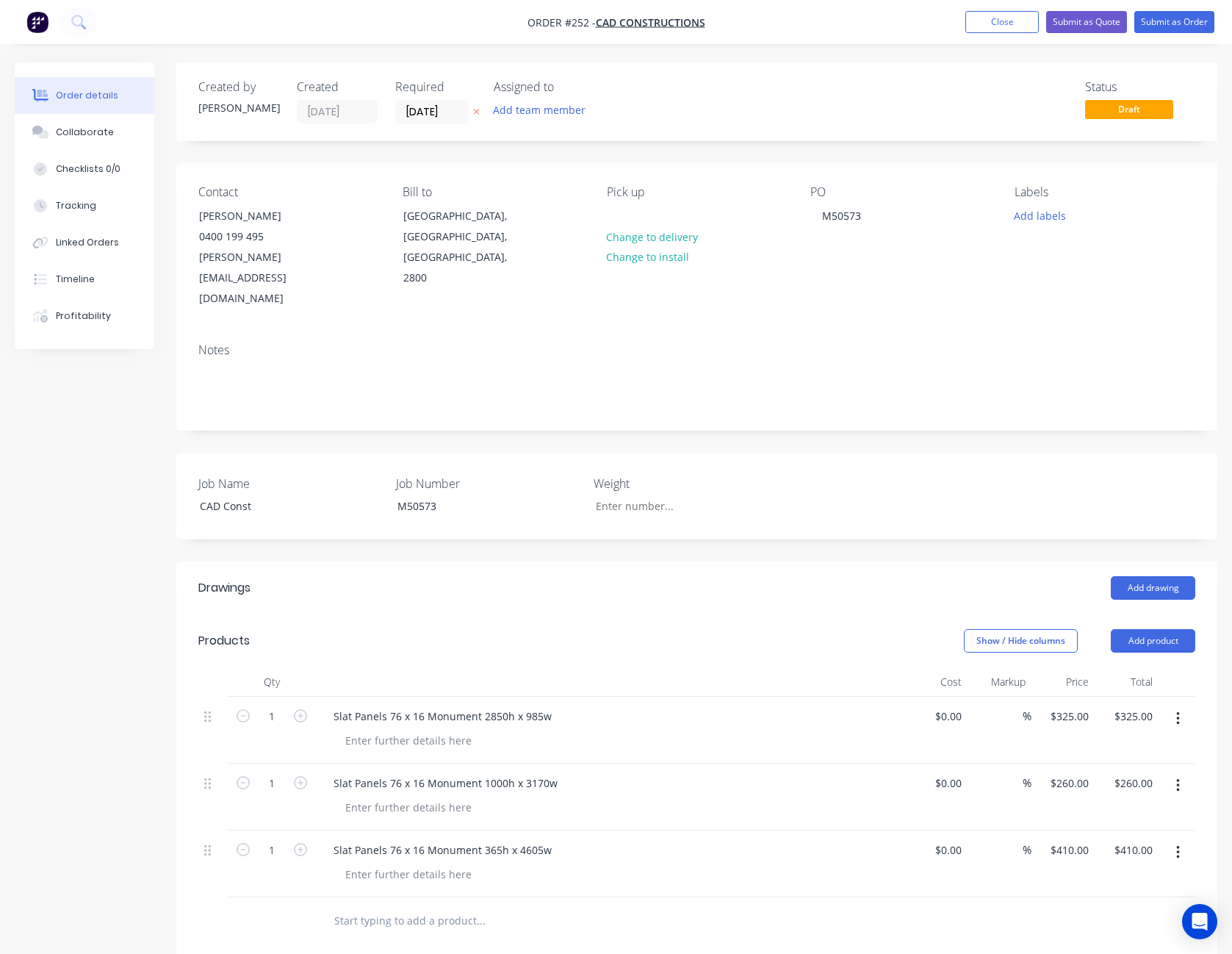
drag, startPoint x: 1062, startPoint y: 832, endPoint x: 934, endPoint y: 445, distance: 407.6
click at [919, 562] on header "Drawings Add drawing" at bounding box center [697, 588] width 1041 height 53
click at [961, 279] on div "Contact [PERSON_NAME] 0400 199 495 [EMAIL_ADDRESS][DOMAIN_NAME] Bill to [GEOGRA…" at bounding box center [697, 247] width 1041 height 168
click at [985, 27] on button "Close" at bounding box center [1002, 22] width 73 height 22
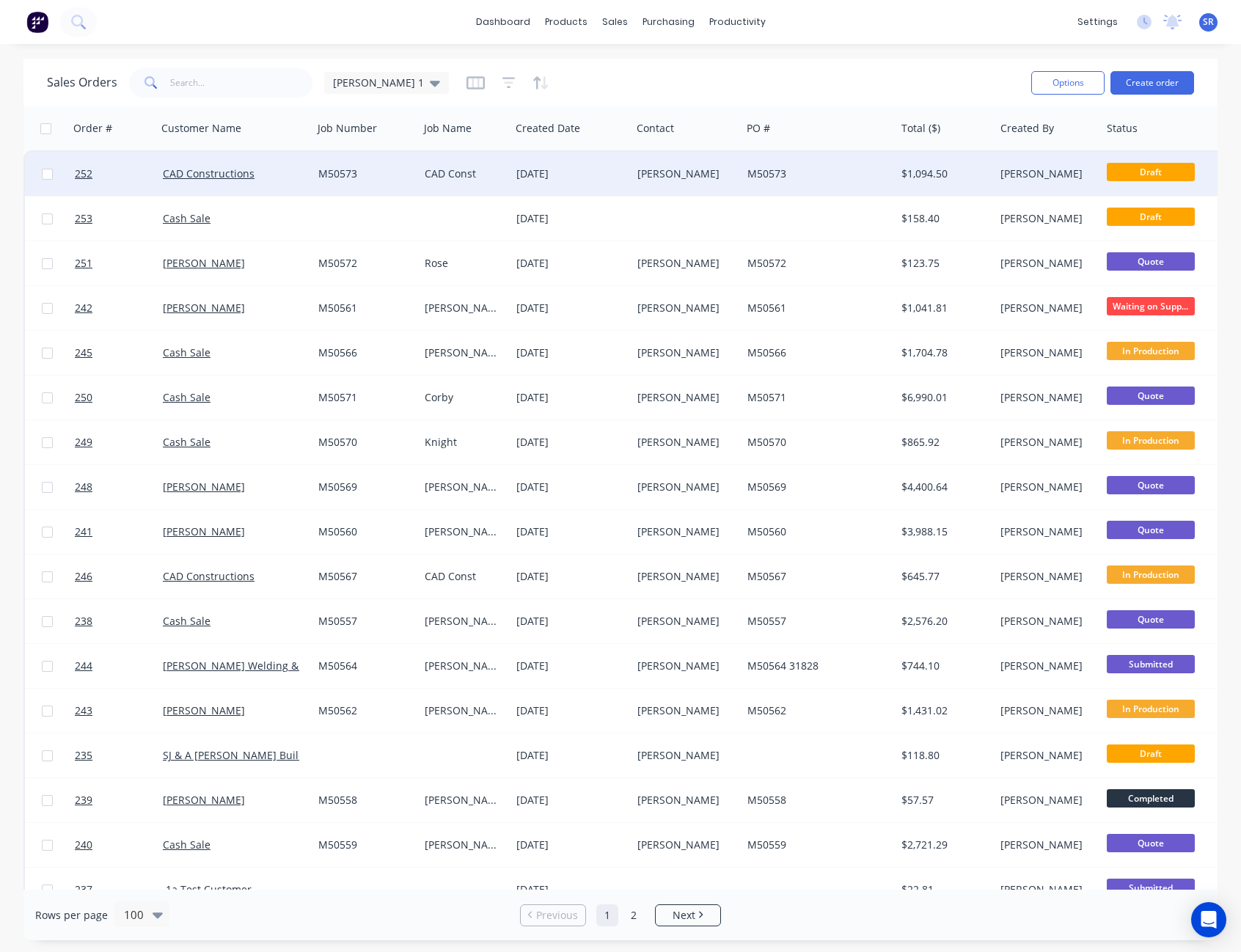
click at [844, 168] on div "M50573" at bounding box center [815, 173] width 135 height 15
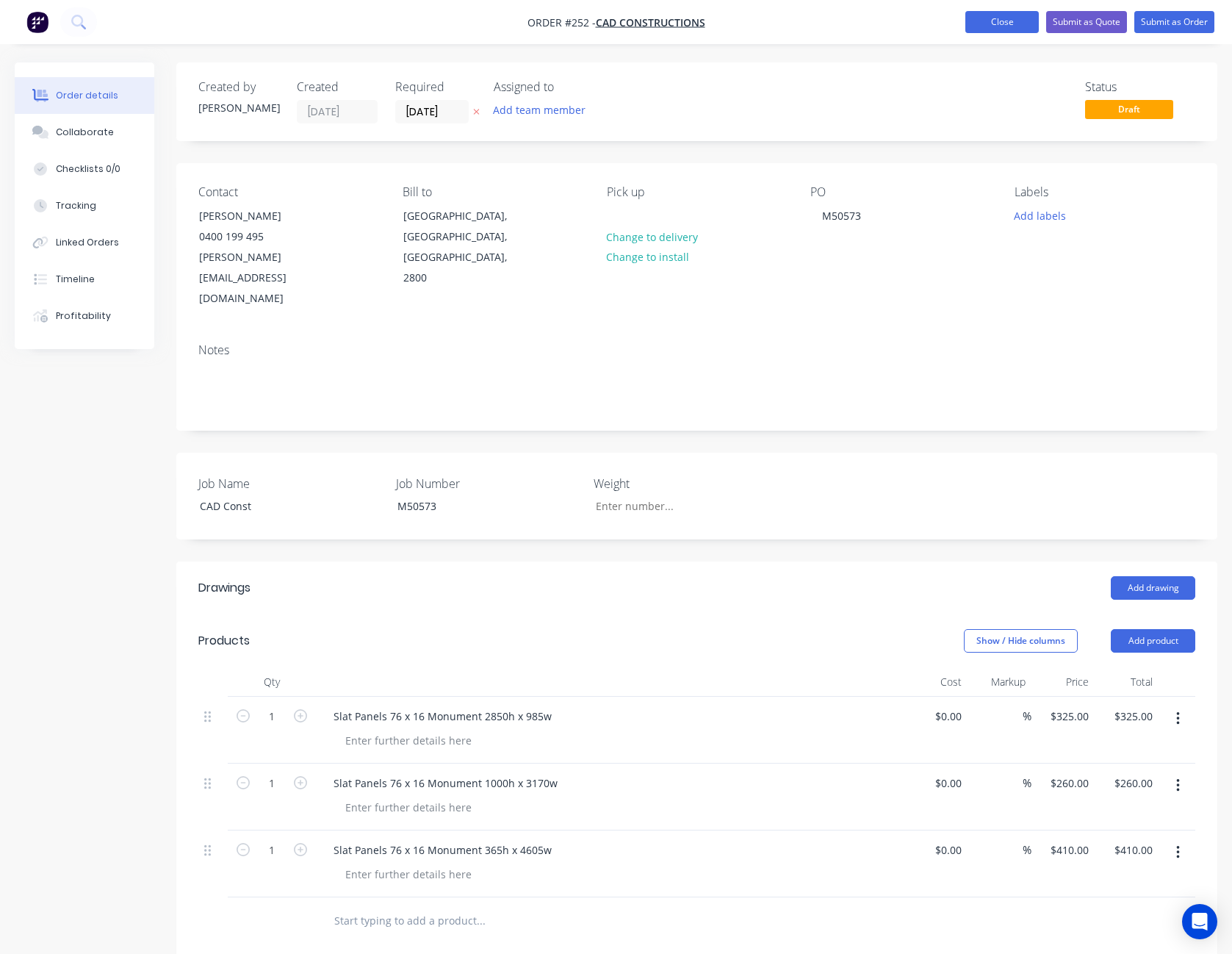
click at [1022, 22] on button "Close" at bounding box center [1002, 22] width 73 height 22
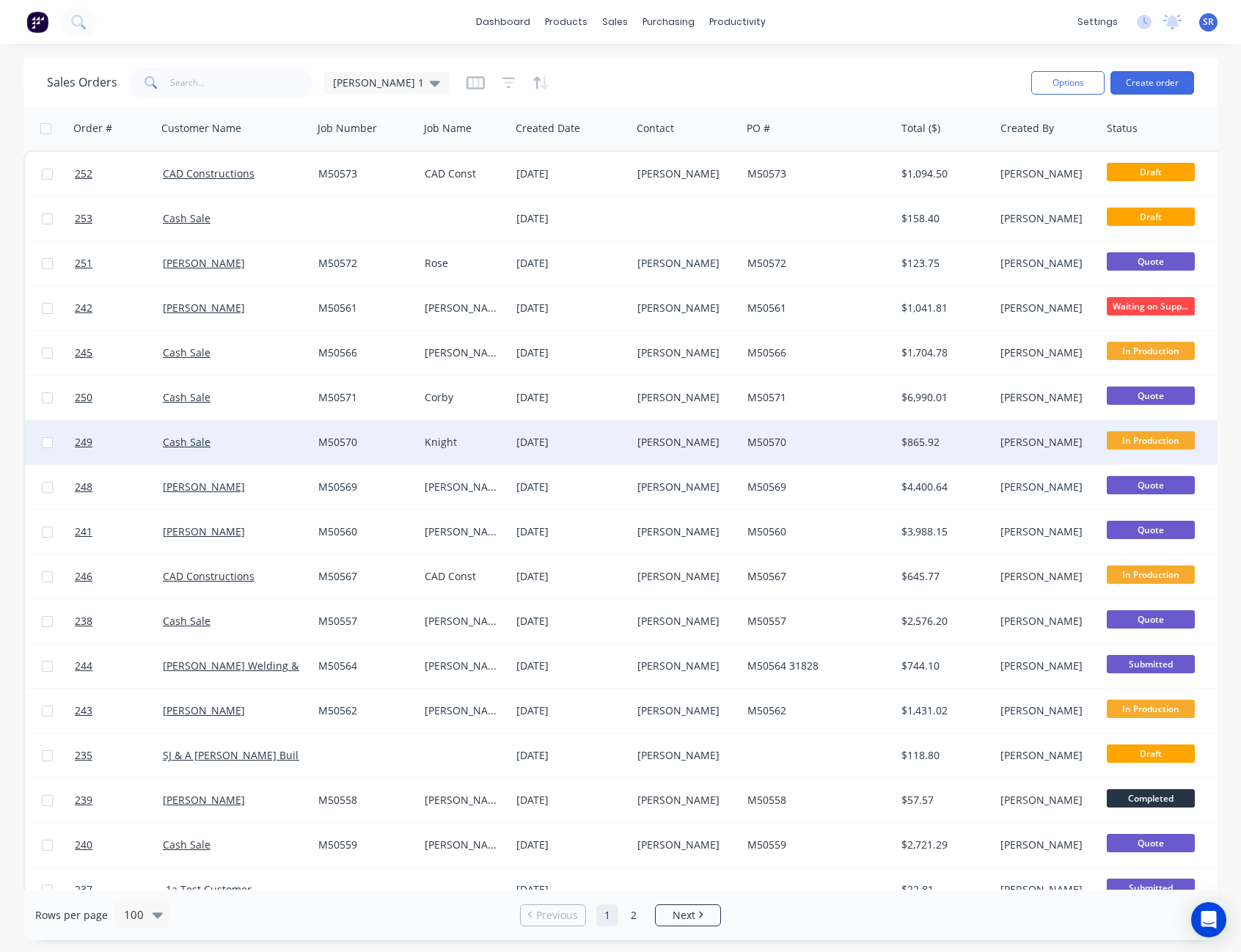
click at [1164, 443] on span "In Production" at bounding box center [1150, 441] width 88 height 18
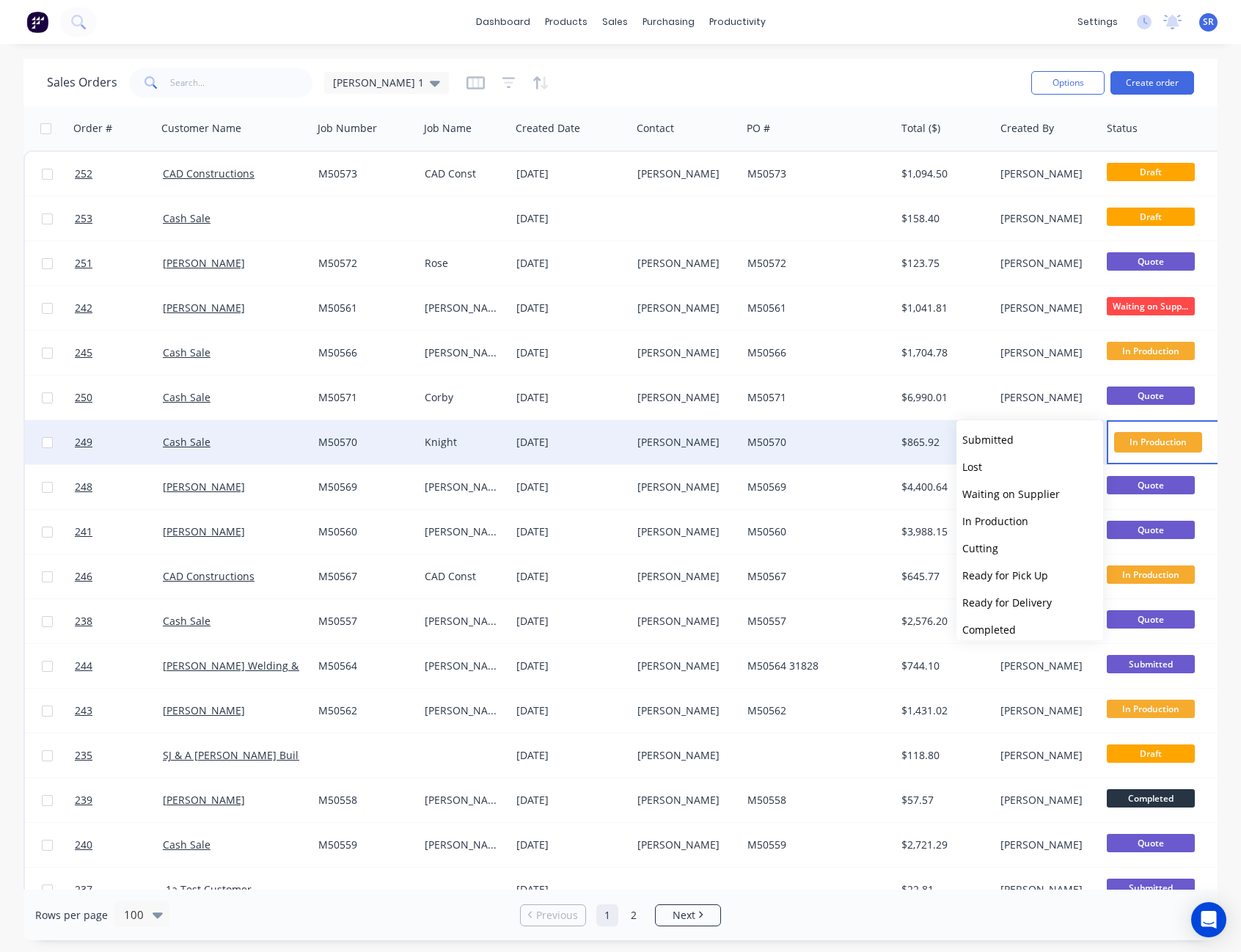
click at [1164, 442] on span "In Production" at bounding box center [1158, 442] width 88 height 20
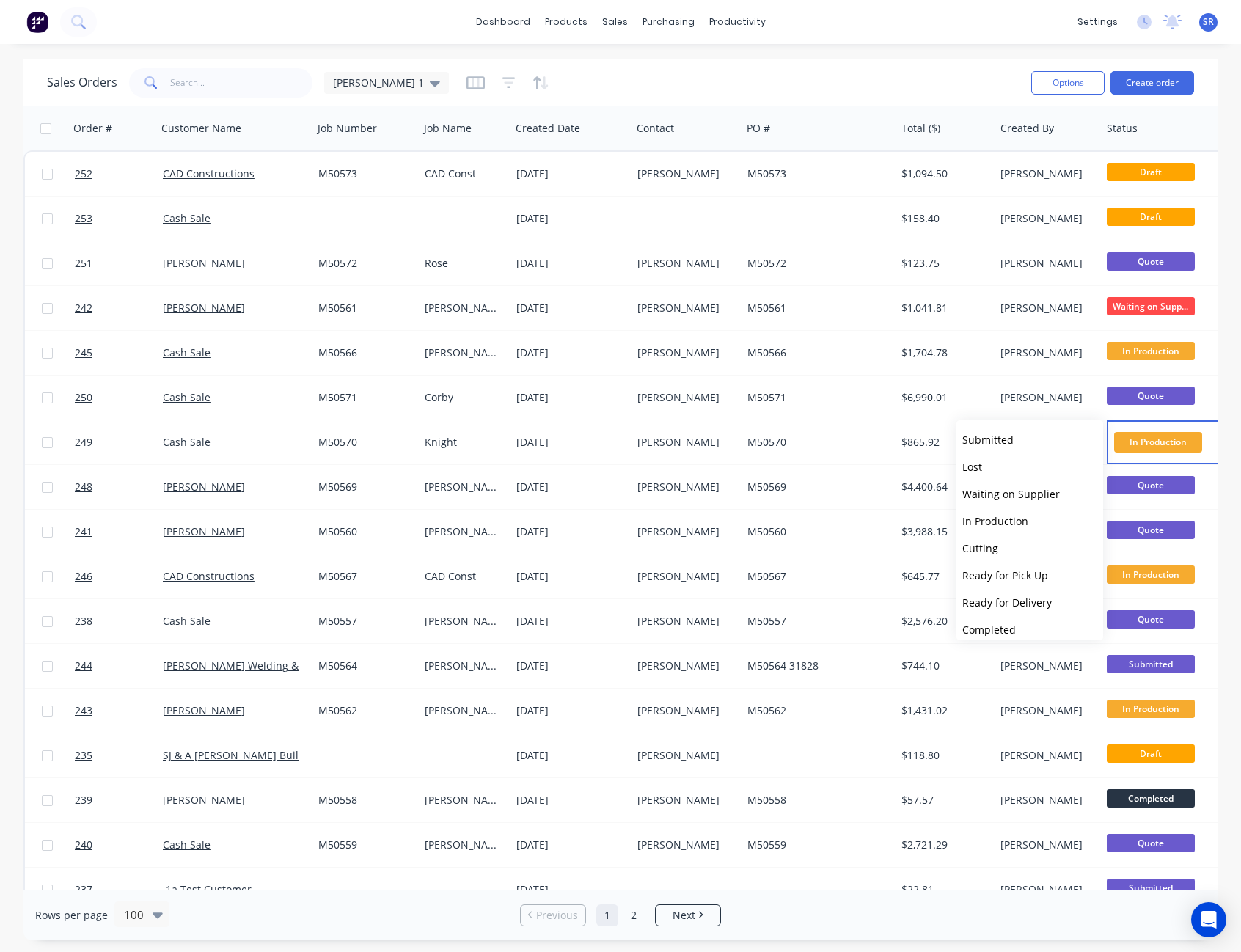
click at [913, 55] on div "dashboard products sales purchasing productivity dashboard products Product Cat…" at bounding box center [620, 476] width 1241 height 952
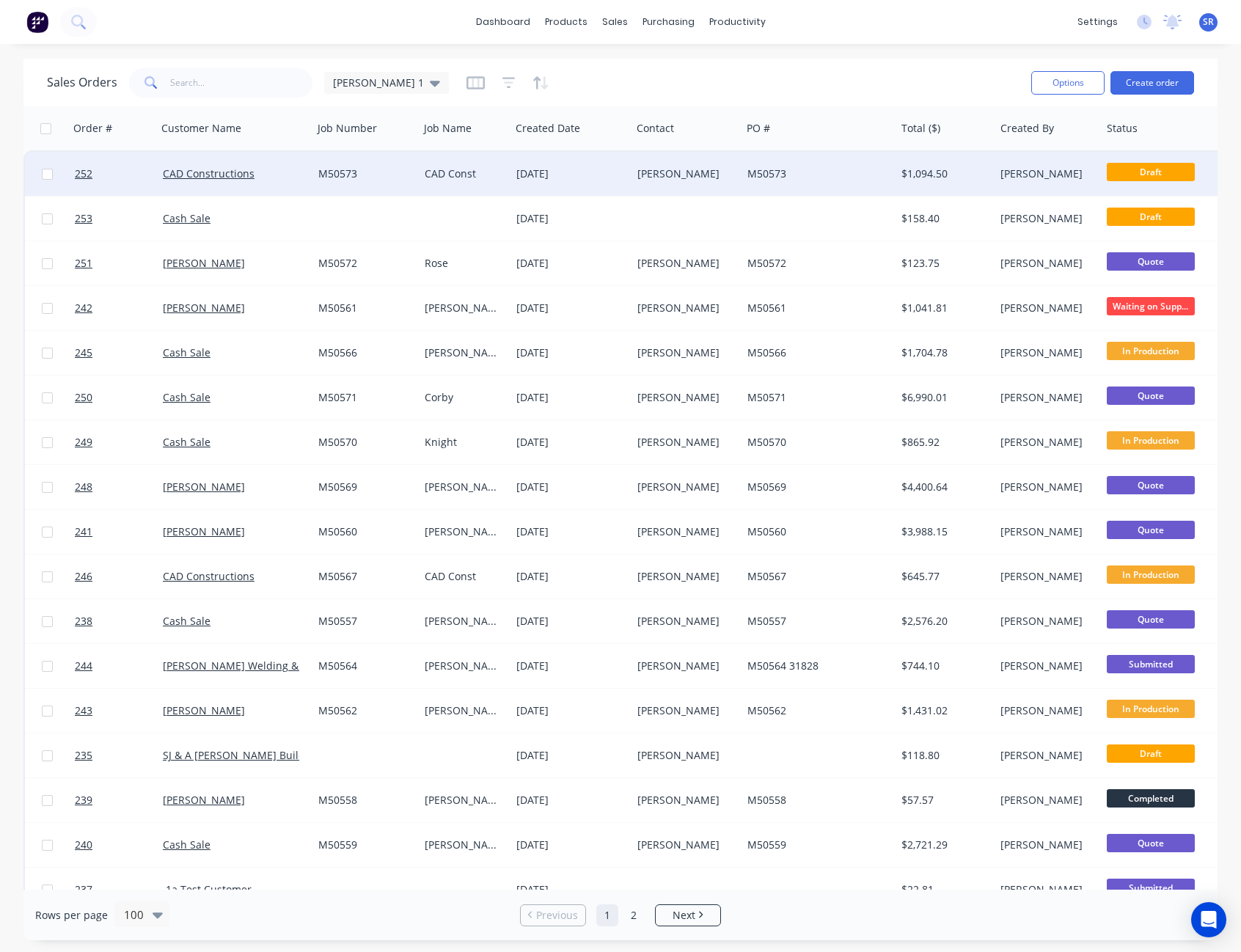
click at [741, 174] on div "M50573" at bounding box center [818, 173] width 154 height 44
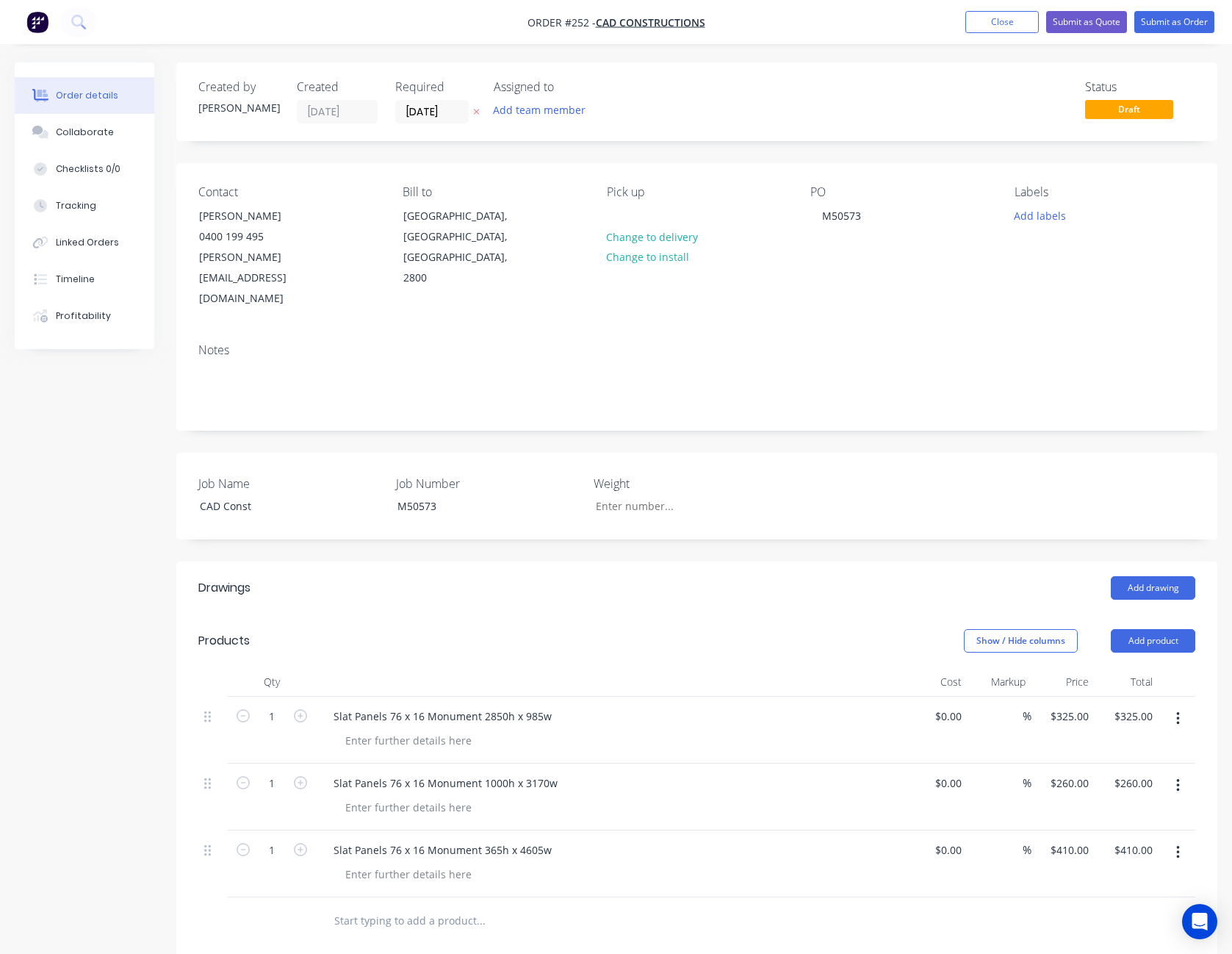
scroll to position [325, 0]
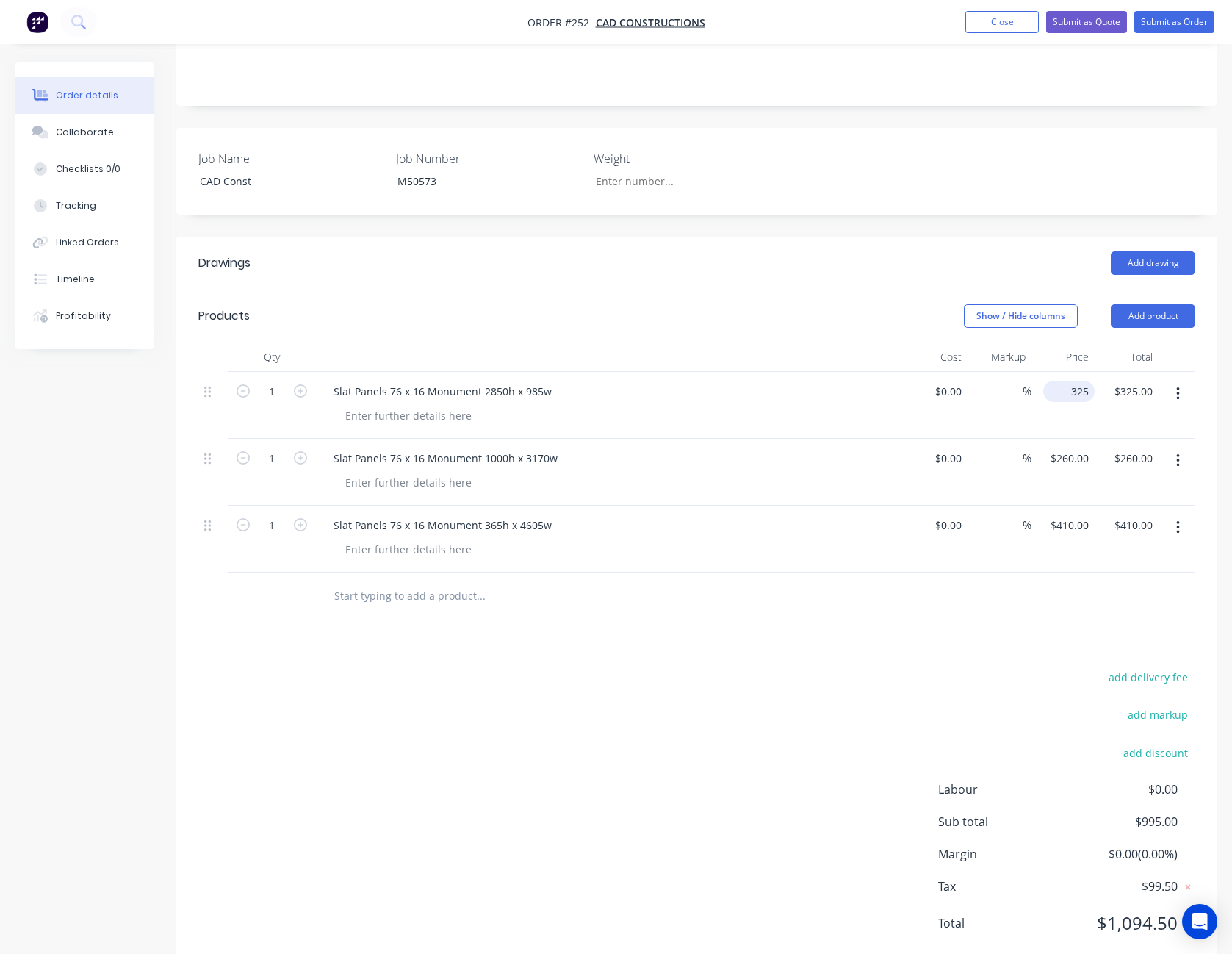
click at [1069, 381] on div "325 $325.00" at bounding box center [1069, 391] width 52 height 22
type input "$380.00"
click at [1074, 448] on input "260" at bounding box center [1072, 459] width 45 height 22
type input "$285.00"
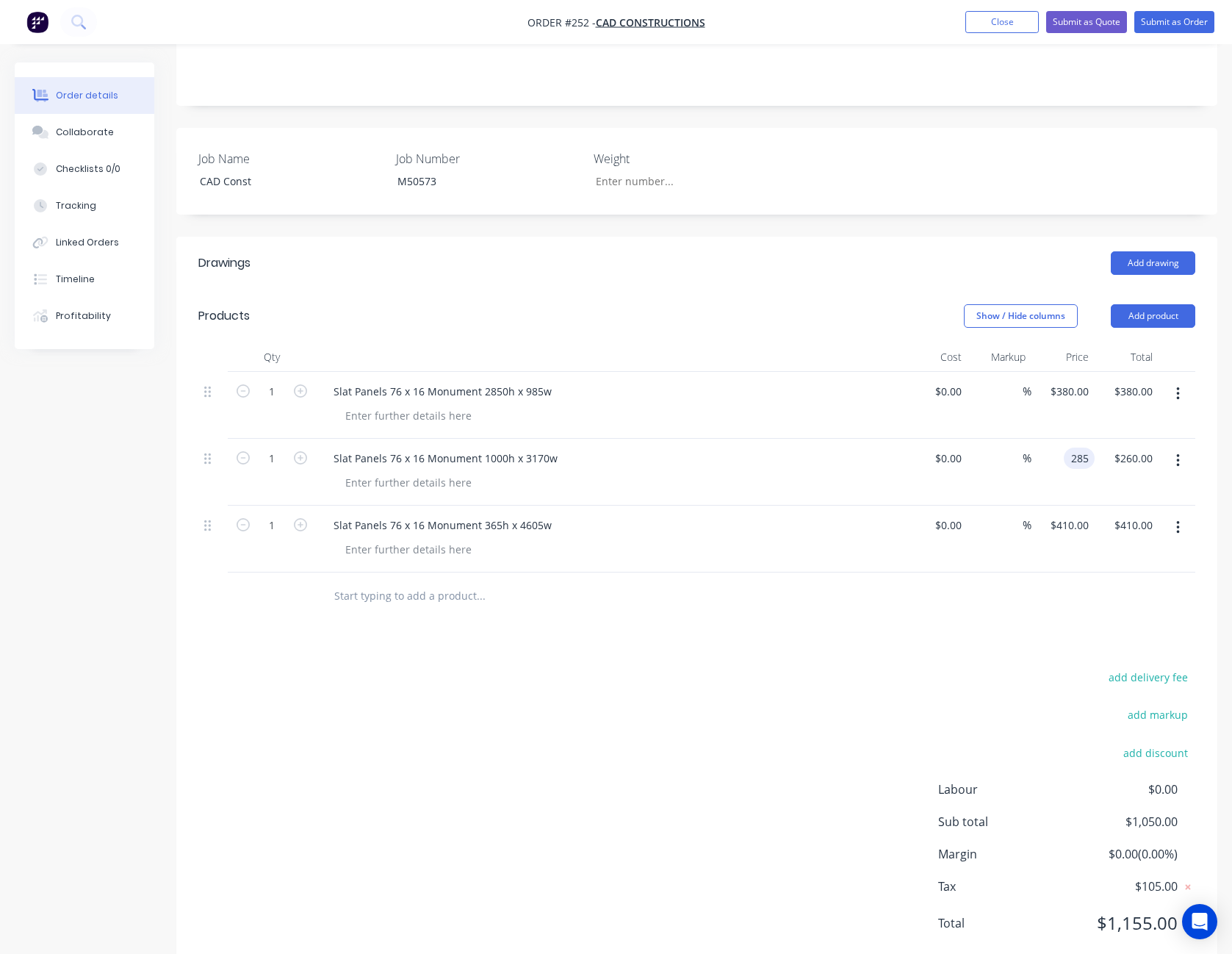
type input "285.00"
type input "285"
type input "$285.00"
click at [1071, 448] on input "285" at bounding box center [1072, 459] width 45 height 22
type input "$345.00"
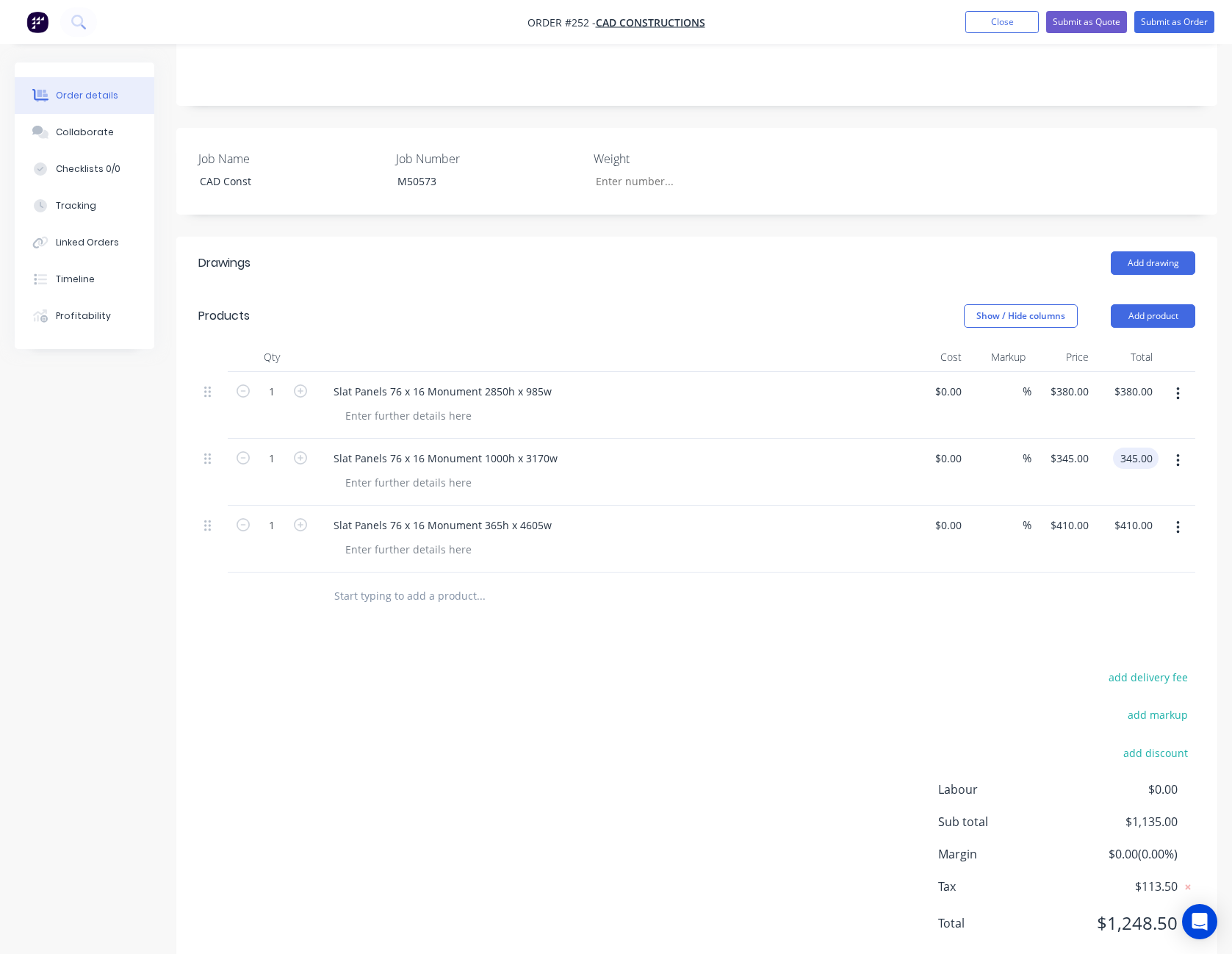
type input "$345.00"
click at [931, 616] on div "Drawings Add drawing Products Show / Hide columns Add product Qty Cost Markup P…" at bounding box center [697, 605] width 1041 height 737
click at [1005, 24] on button "Close" at bounding box center [1002, 22] width 73 height 22
